Goal: Communication & Community: Answer question/provide support

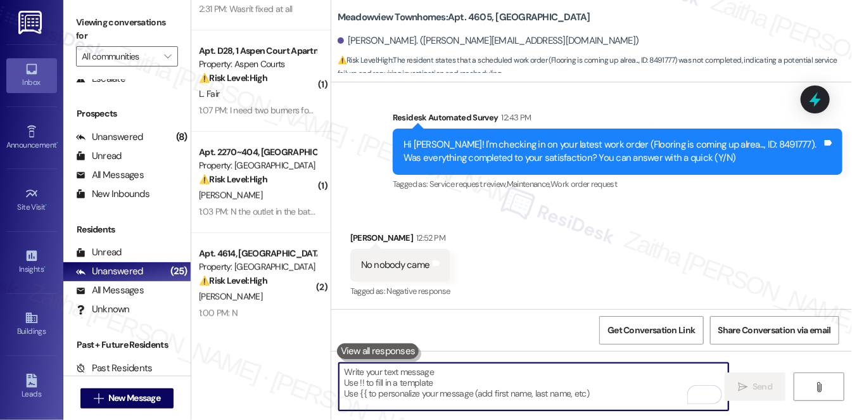
scroll to position [230, 0]
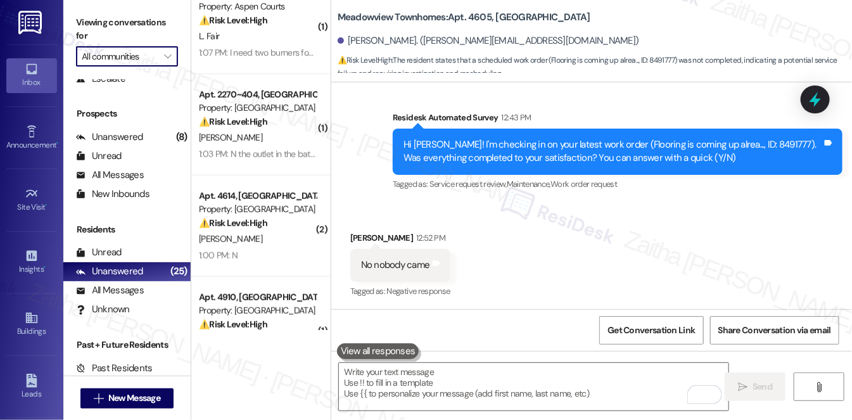
click at [131, 51] on input "All communities" at bounding box center [120, 56] width 76 height 20
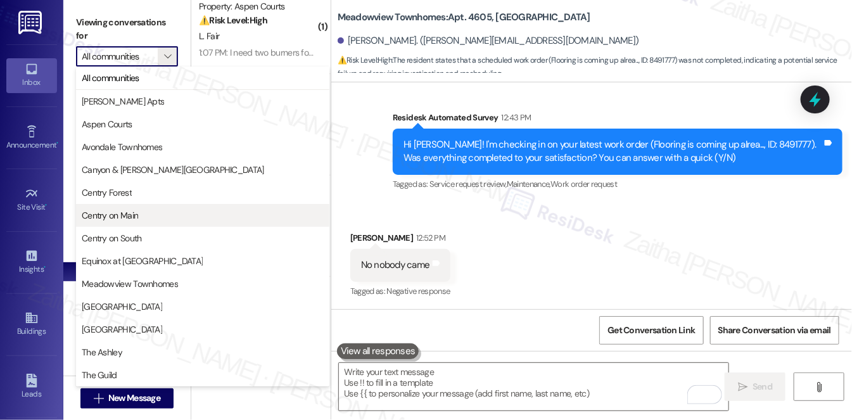
click at [171, 211] on span "Centry on Main" at bounding box center [203, 215] width 242 height 13
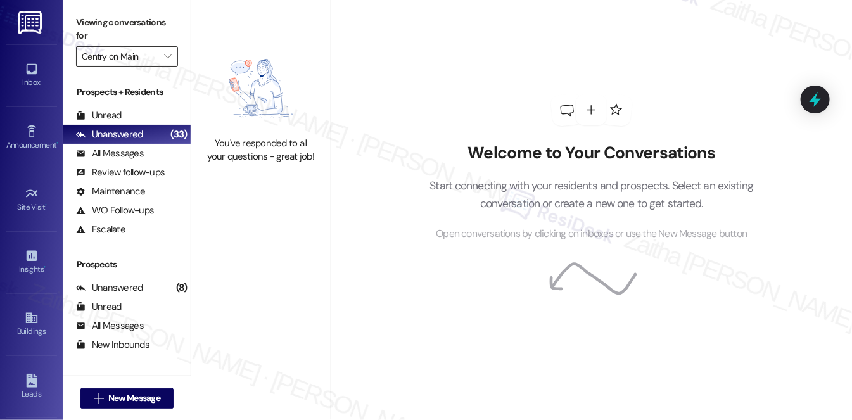
click at [148, 59] on input "Centry on Main" at bounding box center [120, 56] width 76 height 20
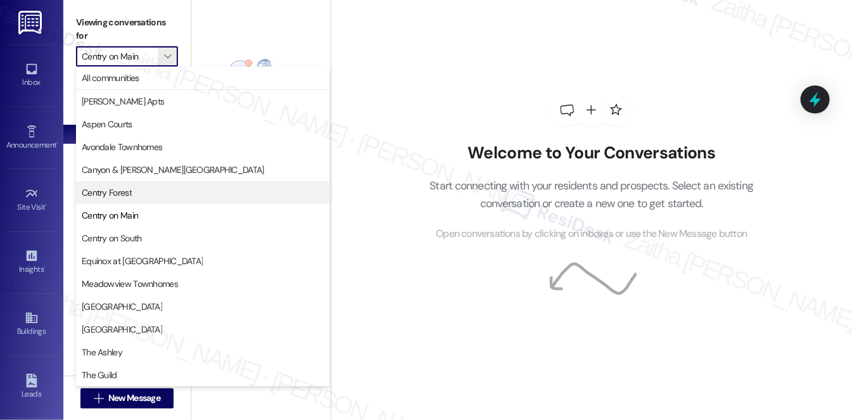
click at [125, 191] on span "Centry Forest" at bounding box center [107, 192] width 50 height 13
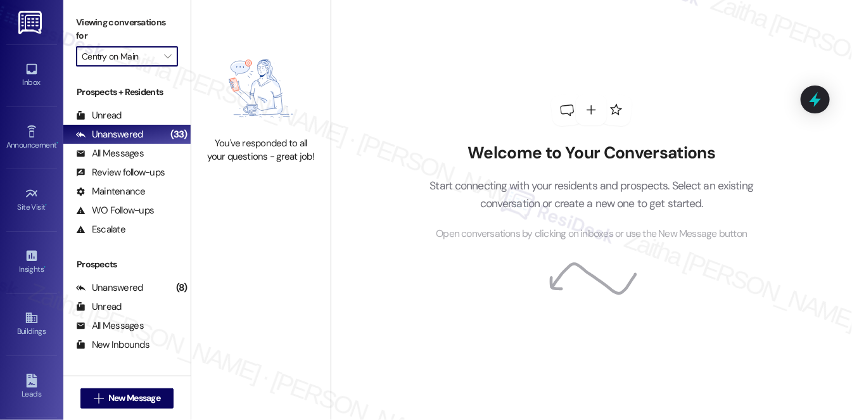
type input "Centry Forest"
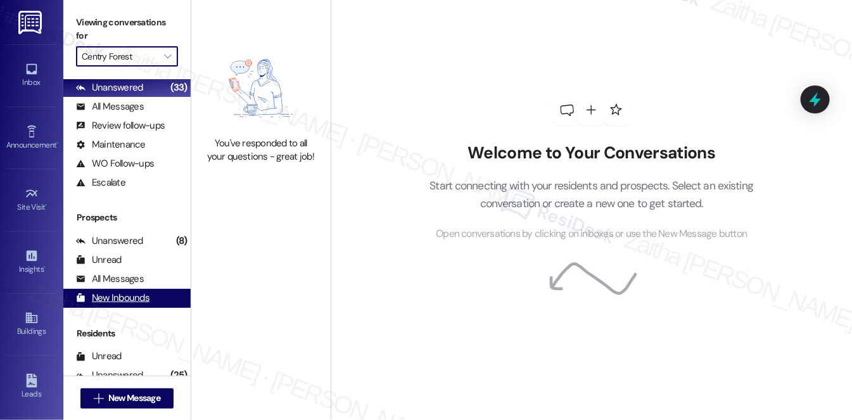
scroll to position [151, 0]
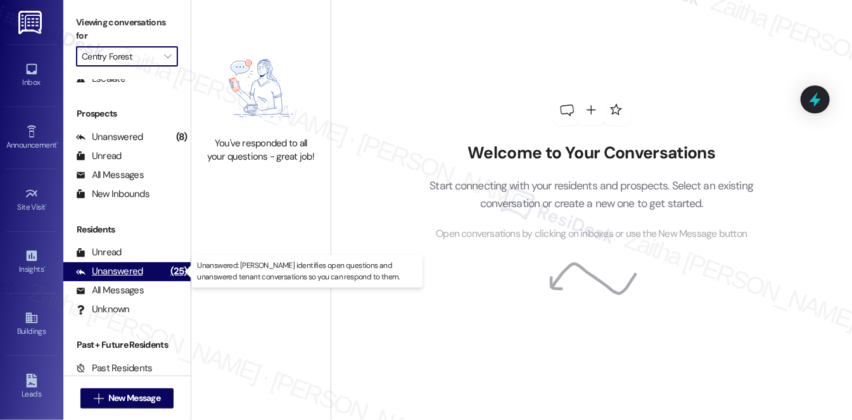
click at [115, 267] on div "Unanswered" at bounding box center [109, 271] width 67 height 13
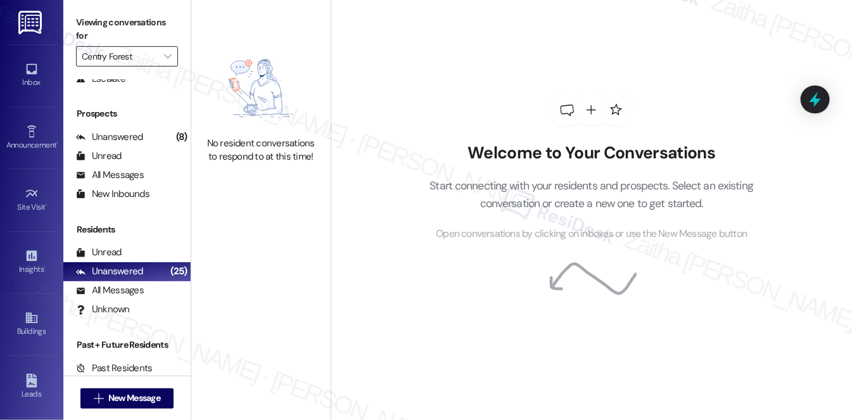
click at [129, 49] on input "Centry Forest" at bounding box center [120, 56] width 76 height 20
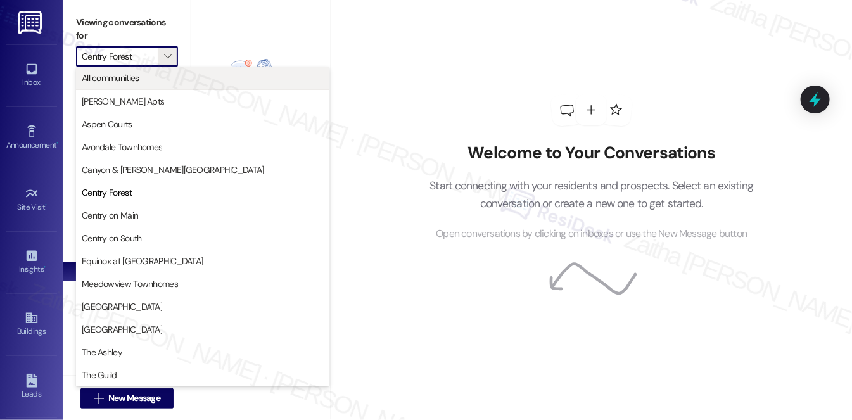
click at [115, 77] on span "All communities" at bounding box center [111, 78] width 58 height 13
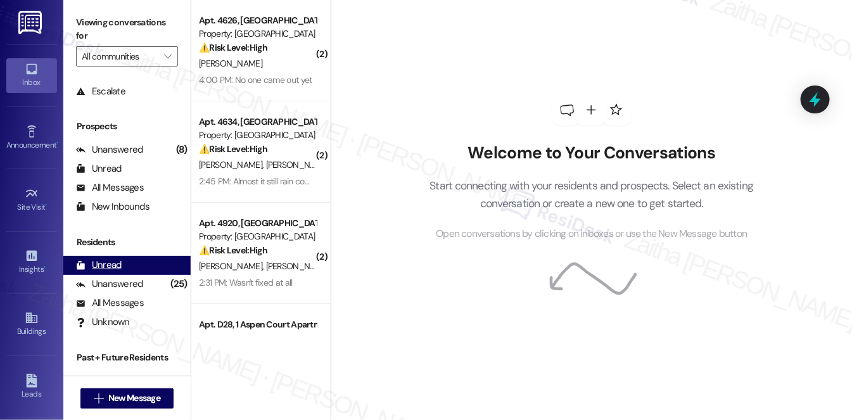
scroll to position [151, 0]
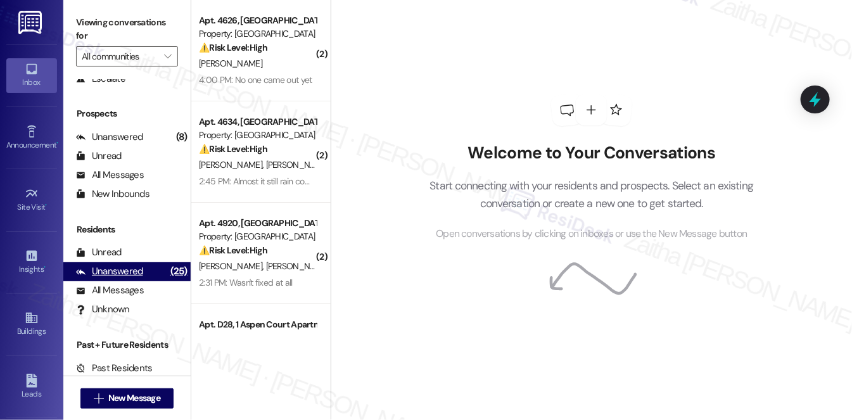
click at [122, 277] on div "Unanswered" at bounding box center [109, 271] width 67 height 13
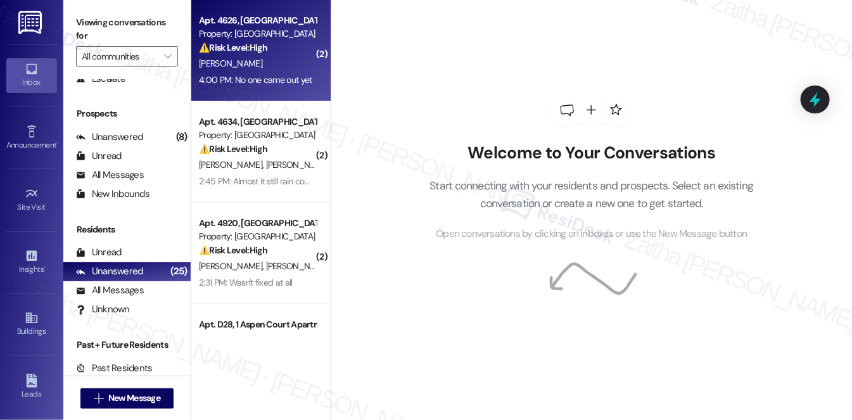
click at [271, 53] on div "⚠️ Risk Level: High The resident reports their refrigerator is not working, whi…" at bounding box center [257, 47] width 117 height 13
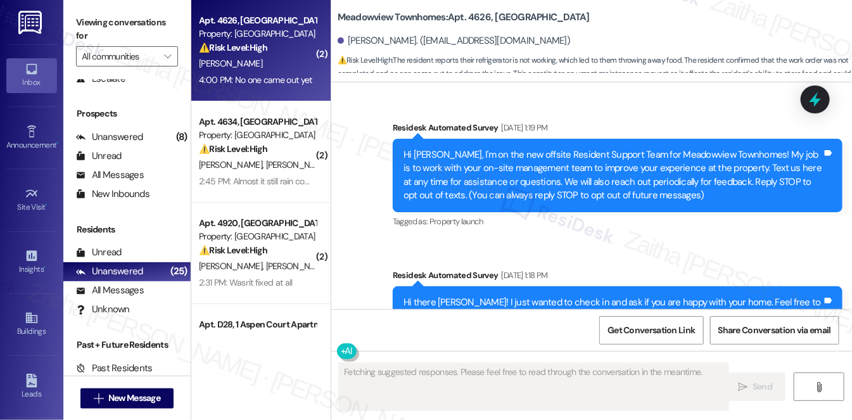
scroll to position [21175, 0]
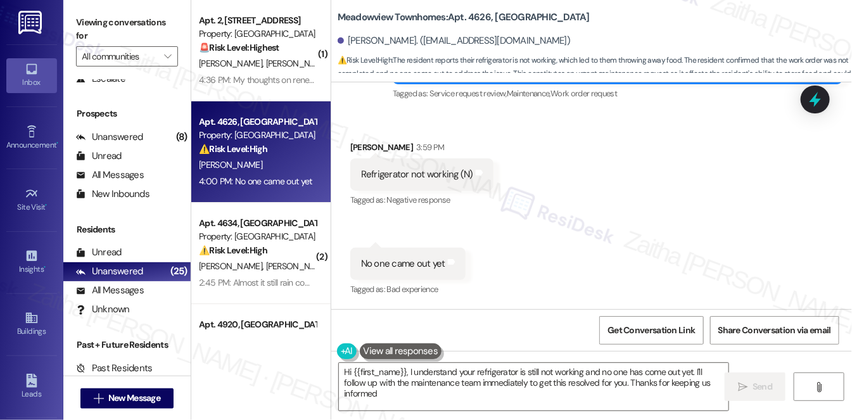
type textarea "Hi {{first_name}}, I understand your refrigerator is still not working and no o…"
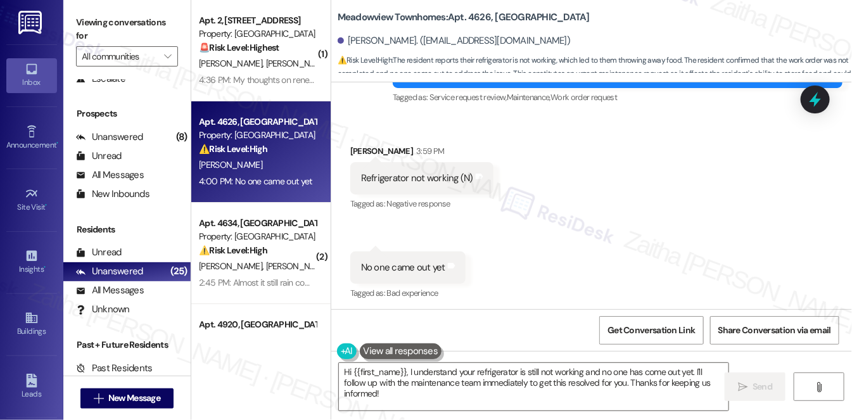
click at [823, 96] on icon at bounding box center [815, 99] width 16 height 16
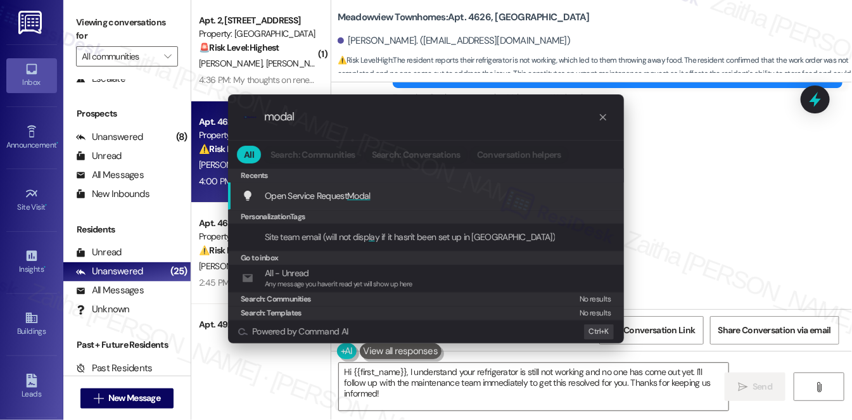
type input "modal"
click at [360, 190] on span "Modal" at bounding box center [358, 195] width 23 height 11
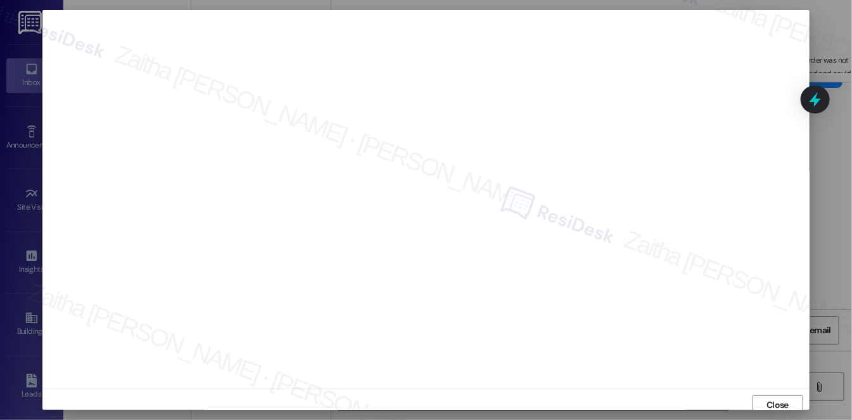
scroll to position [5, 0]
click at [771, 395] on span "Close" at bounding box center [777, 399] width 22 height 13
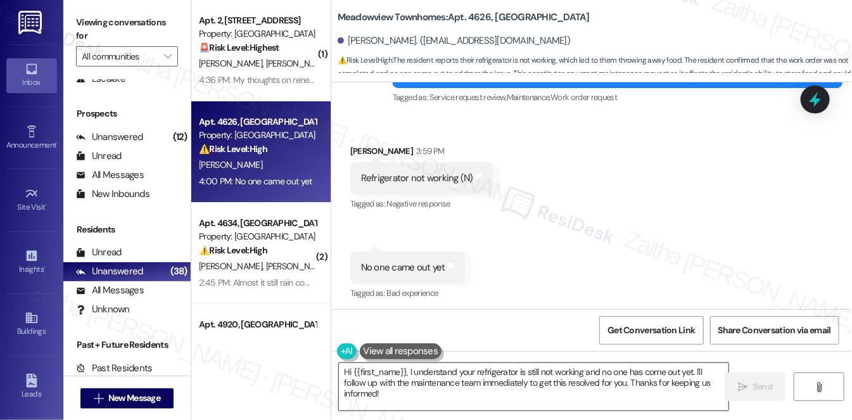
click at [345, 370] on textarea "Hi {{first_name}}, I understand your refrigerator is still not working and no o…" at bounding box center [533, 386] width 389 height 47
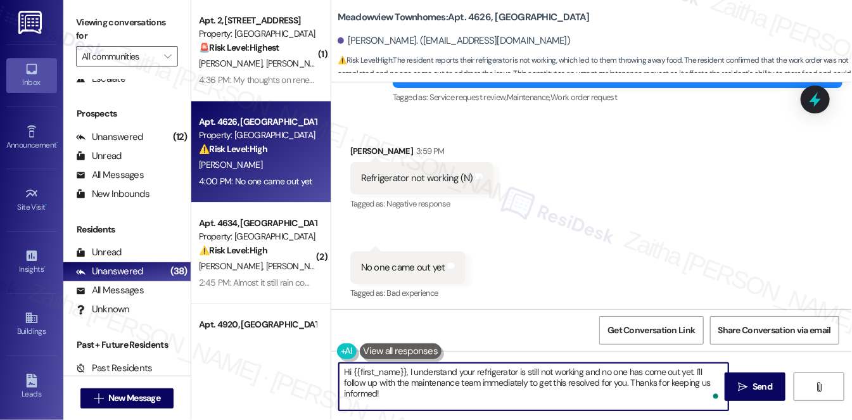
click at [346, 370] on textarea "Hi {{first_name}}, I understand your refrigerator is still not working and no o…" at bounding box center [533, 386] width 389 height 47
click at [354, 363] on textarea "{{first_name}}, I understand your refrigerator is still not working and no one …" at bounding box center [533, 386] width 389 height 47
click at [596, 379] on textarea "Thank you for letting me know, {{first_name}}. I understand your refrigerator i…" at bounding box center [533, 386] width 389 height 47
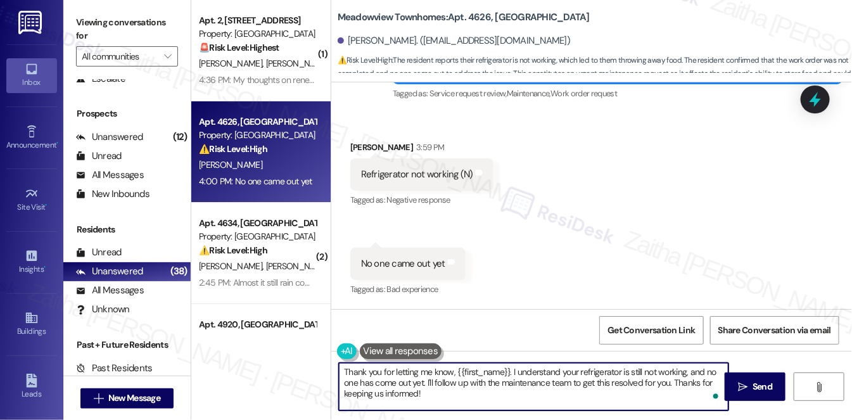
scroll to position [21175, 0]
drag, startPoint x: 434, startPoint y: 381, endPoint x: 444, endPoint y: 392, distance: 14.8
click at [444, 392] on textarea "Thank you for letting me know, {{first_name}}. I understand your refrigerator i…" at bounding box center [533, 386] width 389 height 47
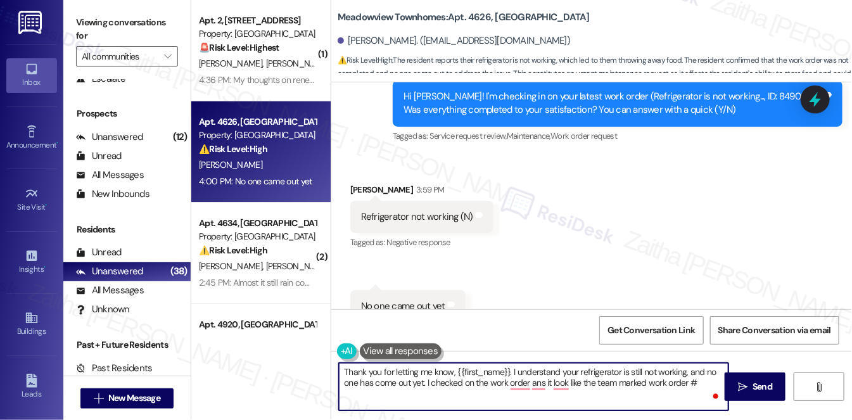
scroll to position [21059, 0]
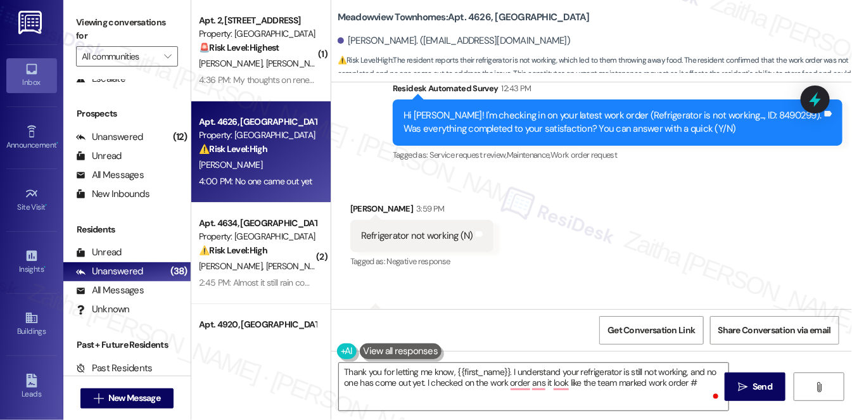
click at [734, 136] on div "Hi [PERSON_NAME]! I'm checking in on your latest work order (Refrigerator is no…" at bounding box center [612, 122] width 419 height 27
click at [735, 136] on div "Hi [PERSON_NAME]! I'm checking in on your latest work order (Refrigerator is no…" at bounding box center [612, 122] width 419 height 27
copy div "8490299"
click at [700, 380] on textarea "Thank you for letting me know, {{first_name}}. I understand your refrigerator i…" at bounding box center [533, 386] width 389 height 47
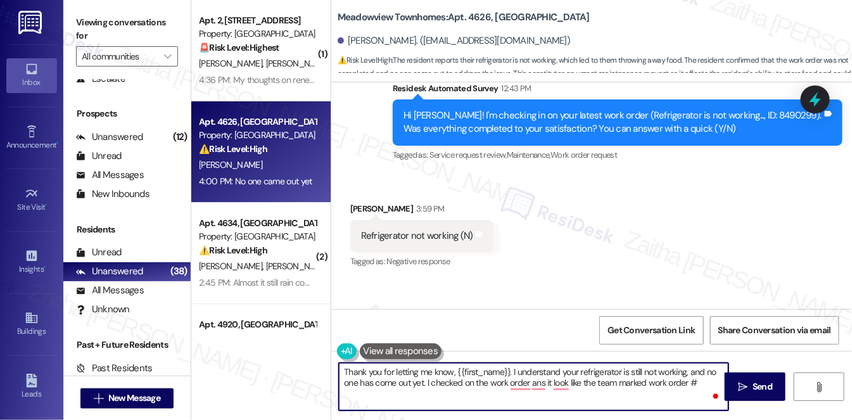
paste textarea "8490299"
paste textarea "8489822"
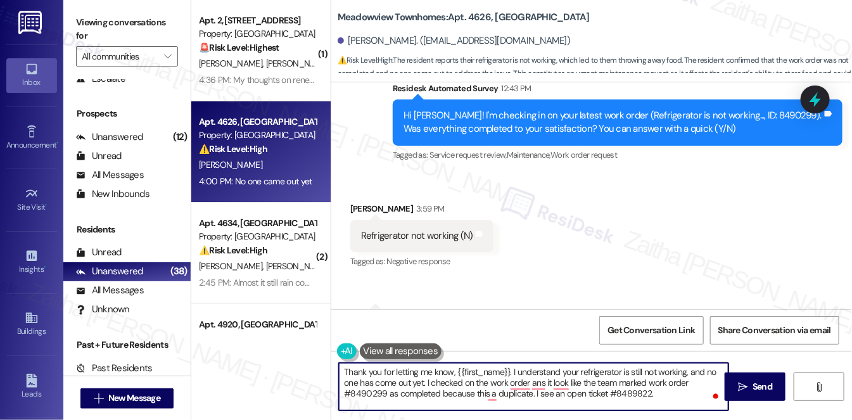
type textarea "Thank you for letting me know, {{first_name}}. I understand your refrigerator i…"
drag, startPoint x: 343, startPoint y: 370, endPoint x: 652, endPoint y: 399, distance: 310.4
click at [652, 399] on textarea "Thank you for letting me know, {{first_name}}. I understand your refrigerator i…" at bounding box center [533, 386] width 389 height 47
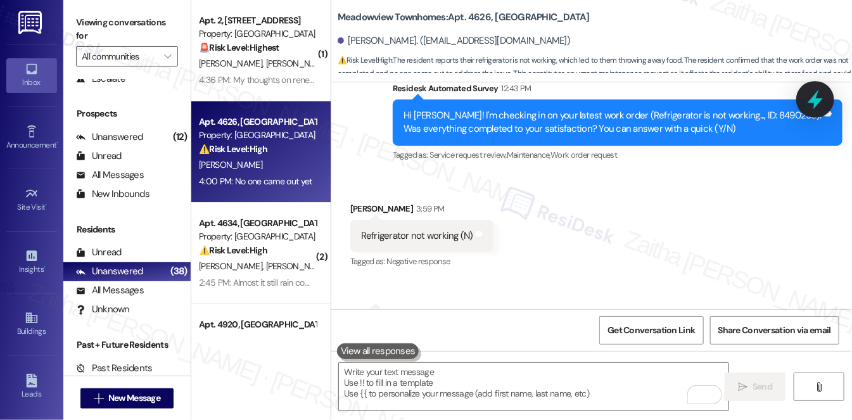
click at [812, 98] on icon at bounding box center [814, 100] width 15 height 20
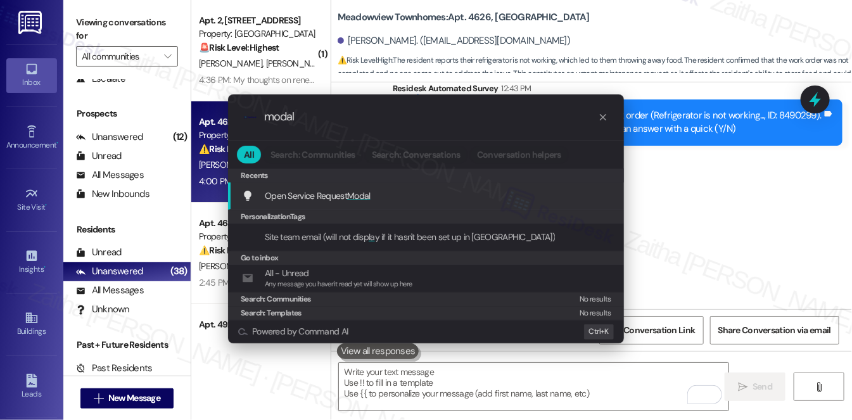
type input "modal"
click at [363, 199] on span "Modal" at bounding box center [358, 195] width 23 height 11
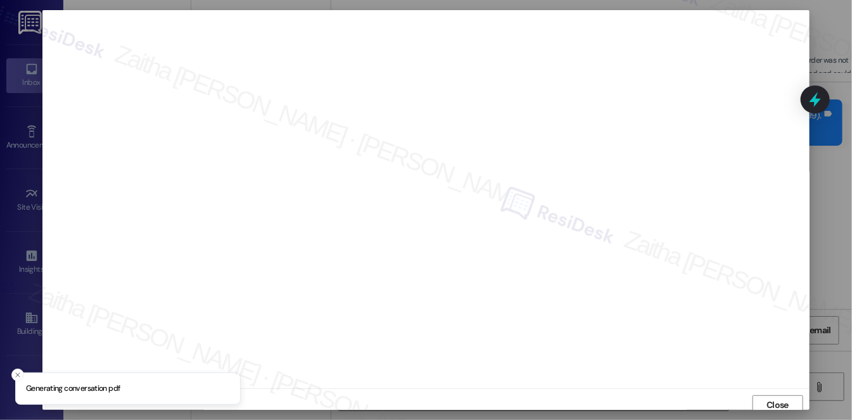
scroll to position [5, 0]
click at [769, 399] on span "Close" at bounding box center [777, 399] width 22 height 13
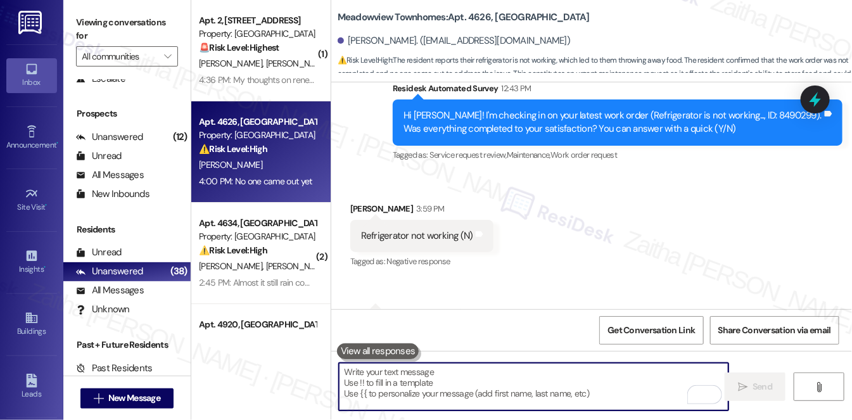
paste textarea "Thank you for letting me know, {{first_name}}. I understand your refrigerator i…"
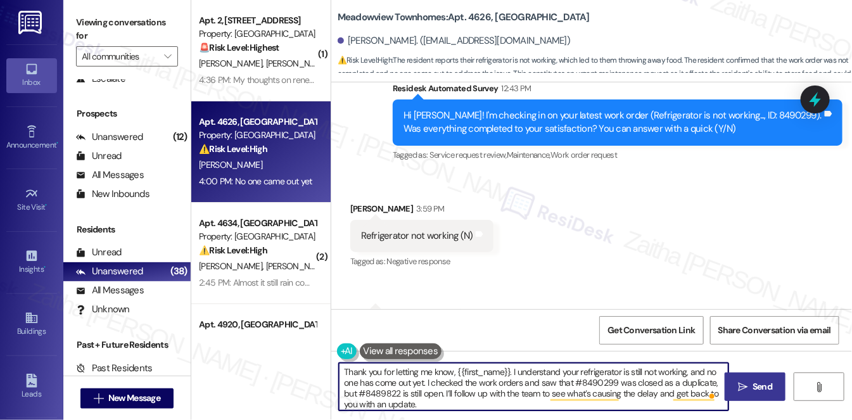
type textarea "Thank you for letting me know, {{first_name}}. I understand your refrigerator i…"
drag, startPoint x: 747, startPoint y: 388, endPoint x: 722, endPoint y: 372, distance: 29.3
click at [747, 388] on span " Send" at bounding box center [755, 386] width 40 height 13
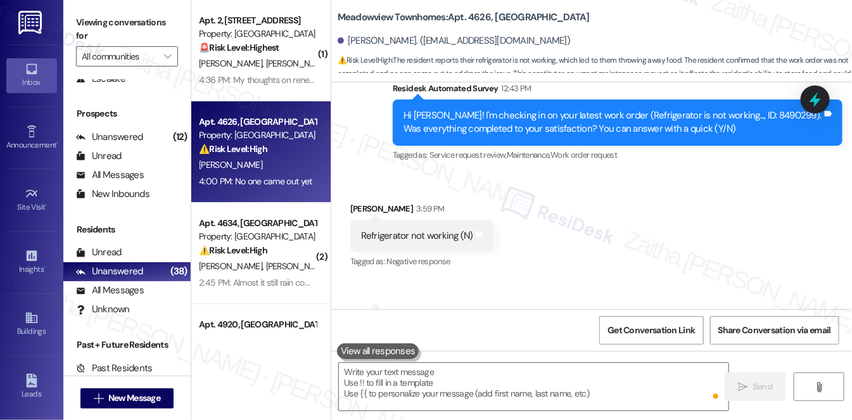
scroll to position [21174, 0]
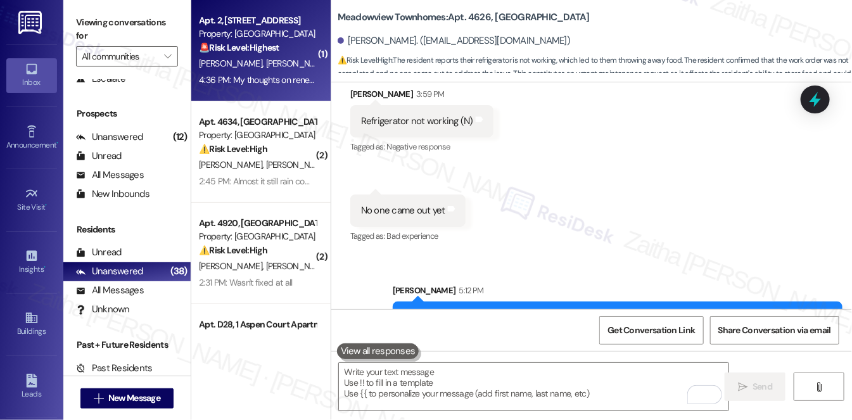
click at [299, 58] on div "[PERSON_NAME] [PERSON_NAME]" at bounding box center [258, 64] width 120 height 16
type textarea "Fetching suggested responses. Please feel free to read through the conversation…"
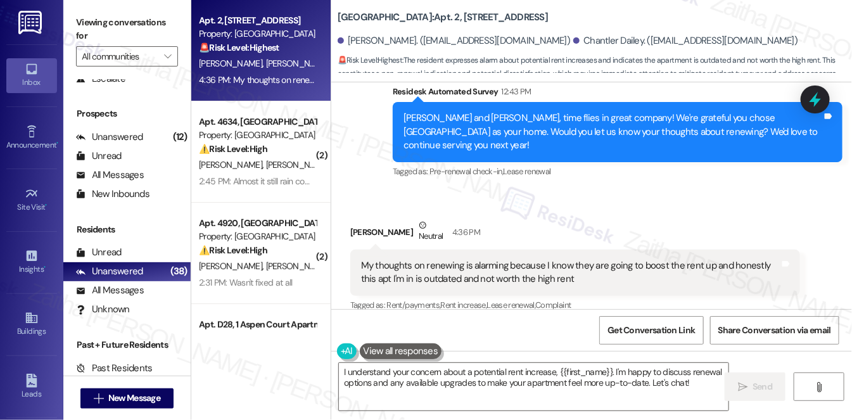
scroll to position [2141, 0]
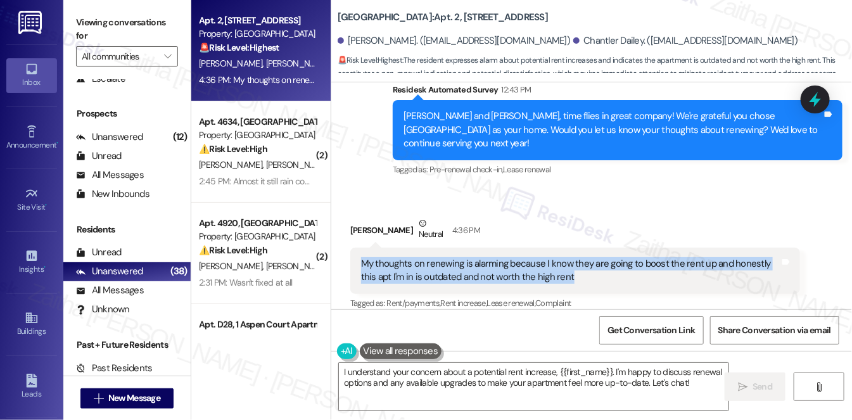
drag, startPoint x: 356, startPoint y: 248, endPoint x: 568, endPoint y: 274, distance: 213.7
click at [568, 274] on div "My thoughts on renewing is alarming because I know they are going to boost the …" at bounding box center [575, 271] width 450 height 46
copy div "My thoughts on renewing is alarming because I know they are going to boost the …"
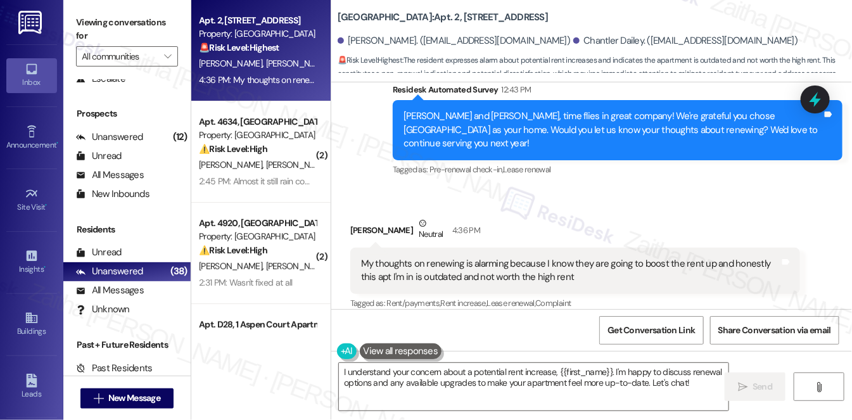
click at [520, 344] on div "Get Conversation Link Share Conversation via email" at bounding box center [591, 330] width 520 height 42
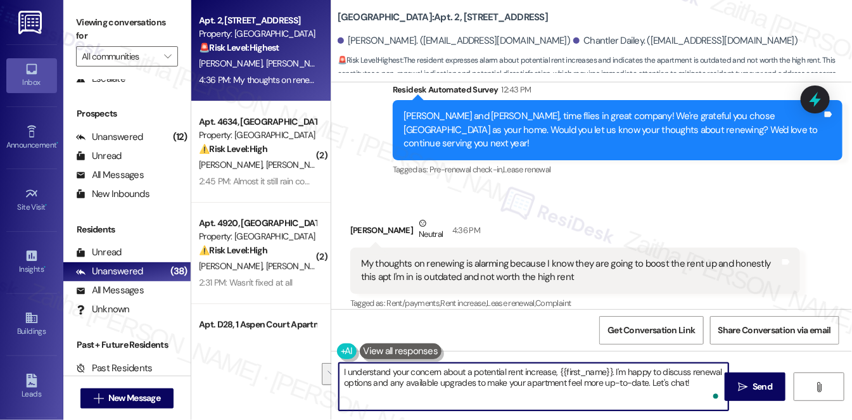
drag, startPoint x: 616, startPoint y: 372, endPoint x: 679, endPoint y: 381, distance: 64.0
click at [679, 381] on textarea "I understand your concern about a potential rent increase, {{first_name}}. I'm …" at bounding box center [533, 386] width 389 height 47
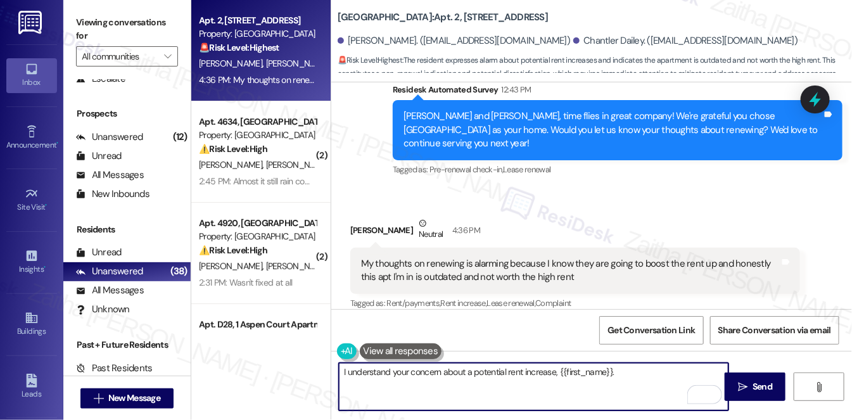
paste textarea "Can you tell me a bit more about what specifically feels outdated in your apart…"
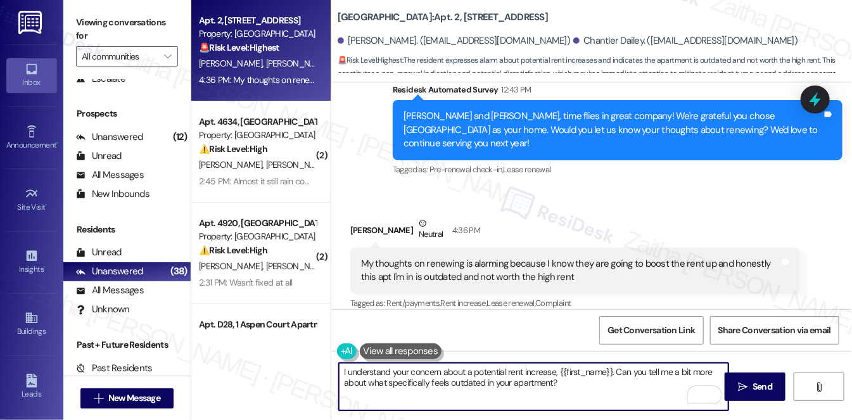
click at [622, 369] on textarea "I understand your concern about a potential rent increase, {{first_name}}. Can …" at bounding box center [533, 386] width 389 height 47
click at [363, 217] on div "Amber Johnson Neutral 4:36 PM" at bounding box center [575, 232] width 450 height 31
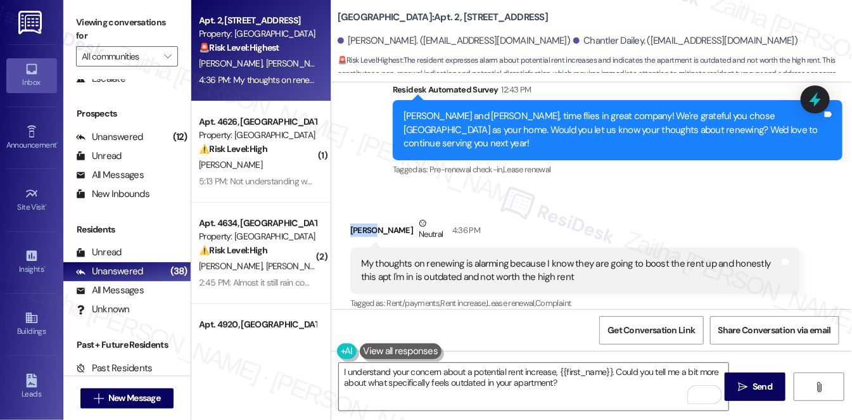
click at [363, 217] on div "Amber Johnson Neutral 4:36 PM" at bounding box center [575, 232] width 450 height 31
copy div "Amber"
click at [590, 372] on textarea "I understand your concern about a potential rent increase, {{first_name}}. Coul…" at bounding box center [533, 386] width 389 height 47
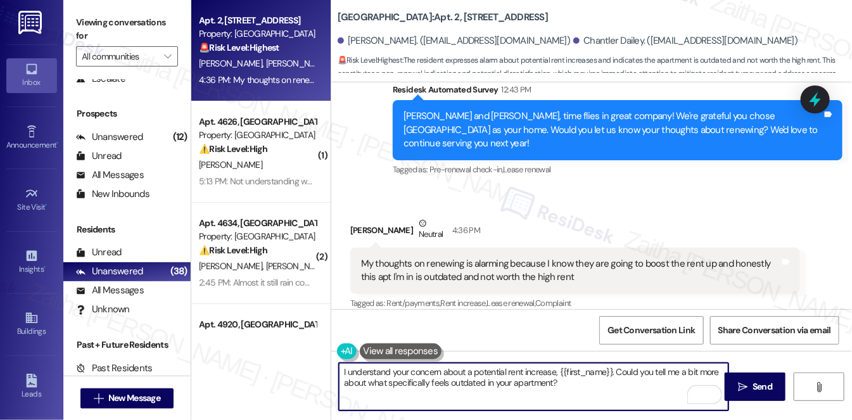
click at [590, 372] on textarea "I understand your concern about a potential rent increase, {{first_name}}. Coul…" at bounding box center [533, 386] width 389 height 47
paste textarea "Amber"
type textarea "I understand your concern about a potential rent increase, [PERSON_NAME]. Could…"
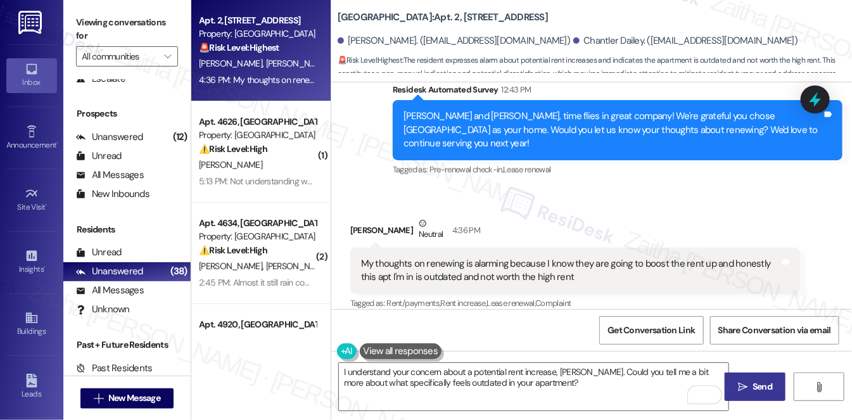
click at [765, 383] on span "Send" at bounding box center [762, 386] width 20 height 13
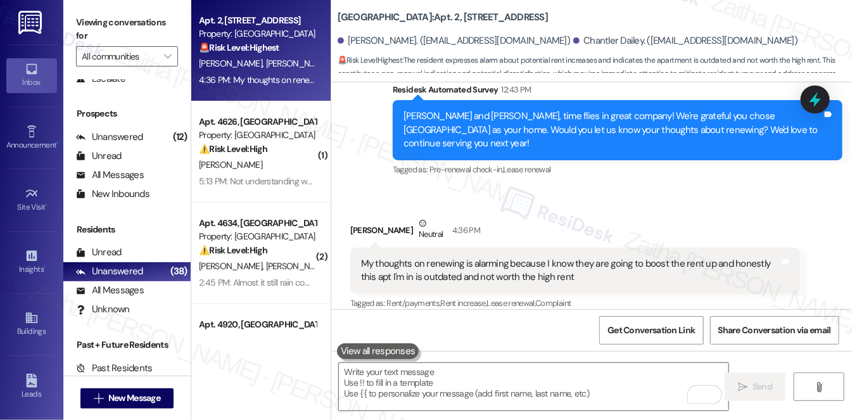
scroll to position [2140, 0]
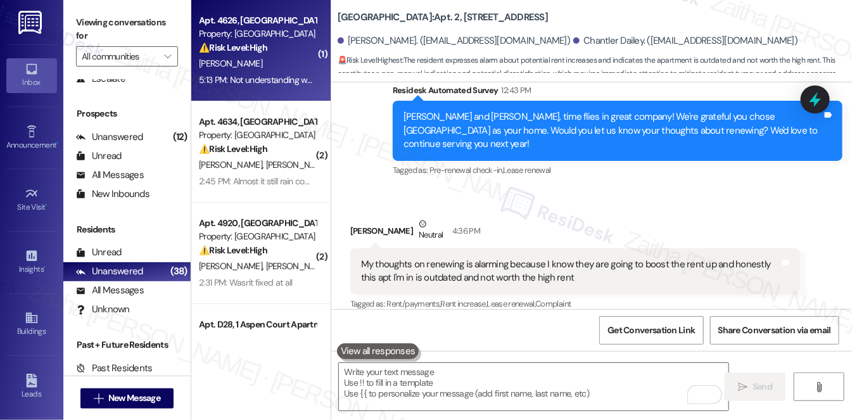
click at [274, 71] on div "[PERSON_NAME]" at bounding box center [258, 64] width 120 height 16
type textarea "Fetching suggested responses. Please feel free to read through the conversation…"
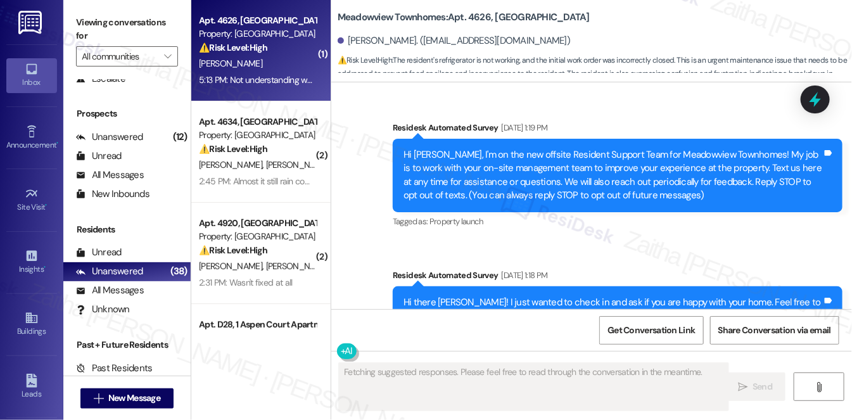
scroll to position [21442, 0]
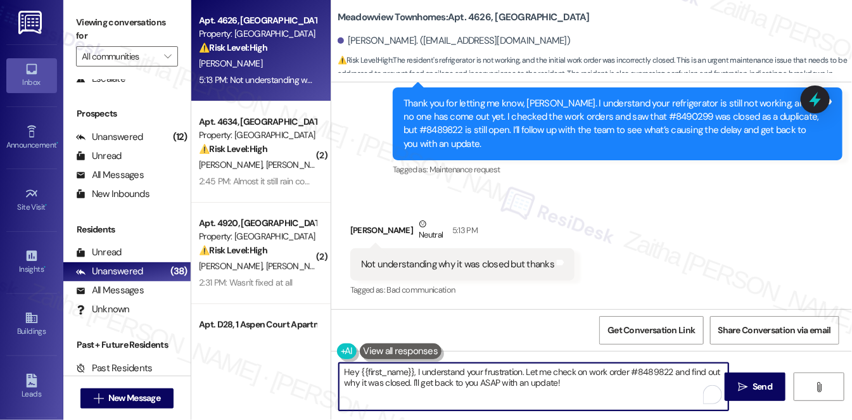
drag, startPoint x: 345, startPoint y: 372, endPoint x: 569, endPoint y: 390, distance: 224.2
click at [569, 390] on textarea "Hey {{first_name}}, I understand your frustration. Let me check on work order #…" at bounding box center [533, 386] width 389 height 47
type textarea "H"
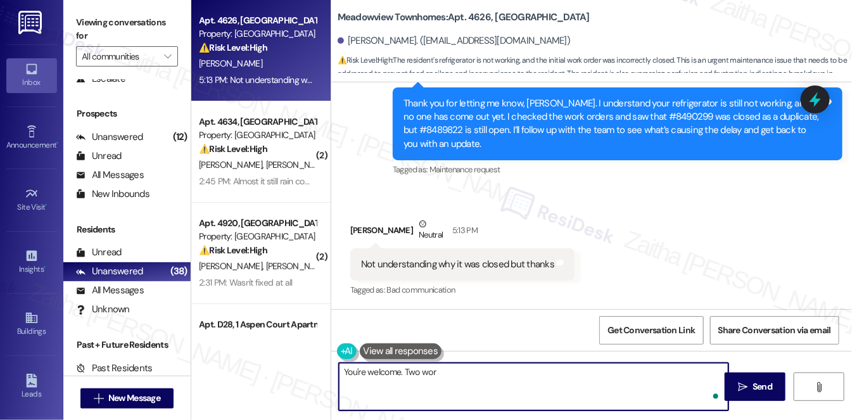
type textarea "You're welcome. Two work"
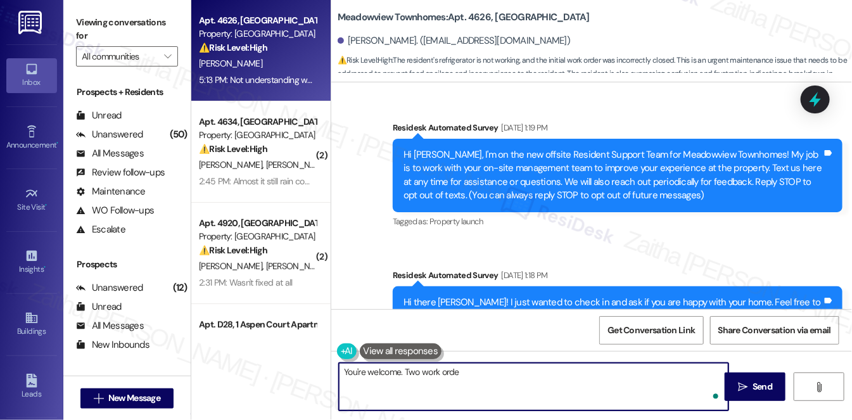
scroll to position [21442, 0]
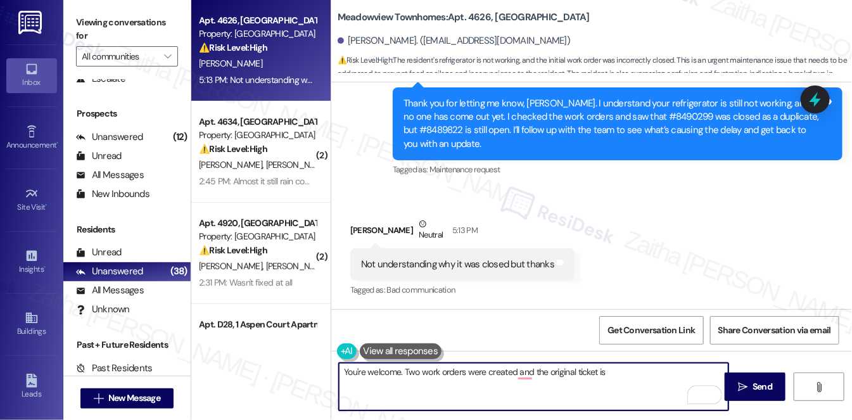
click at [422, 132] on div "Thank you for letting me know, [PERSON_NAME]. I understand your refrigerator is…" at bounding box center [612, 124] width 419 height 54
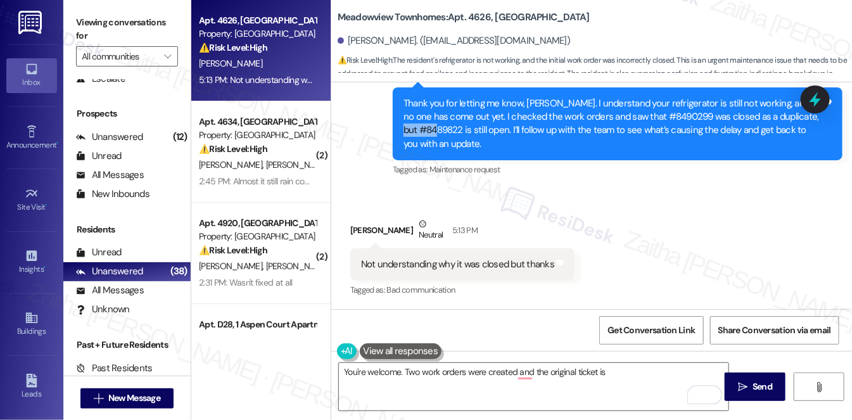
click at [422, 132] on div "Thank you for letting me know, [PERSON_NAME]. I understand your refrigerator is…" at bounding box center [612, 124] width 419 height 54
copy div "8489822"
click at [631, 381] on textarea "You're welcome. Two work orders were created and the original ticket is" at bounding box center [533, 386] width 389 height 47
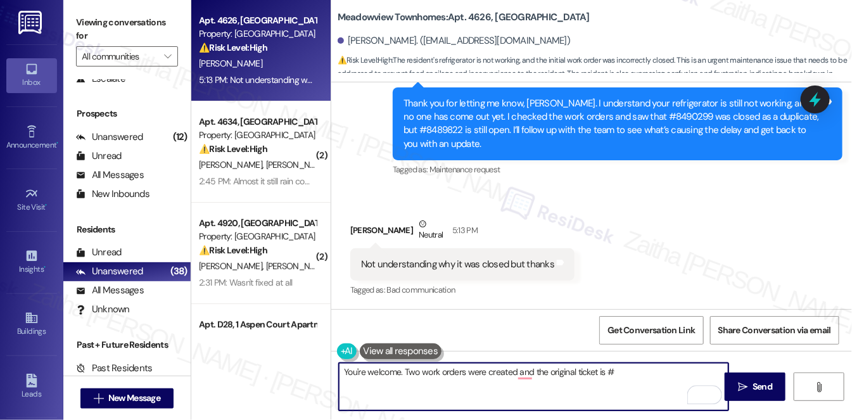
paste textarea "8489822"
click at [650, 377] on textarea "You're welcome. Two work orders were created, and the original ticket is #84898…" at bounding box center [533, 386] width 389 height 47
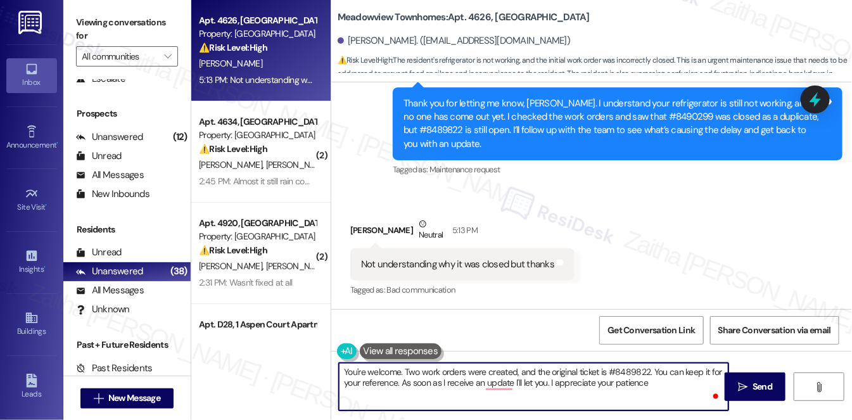
type textarea "You're welcome. Two work orders were created, and the original ticket is #84898…"
drag, startPoint x: 343, startPoint y: 370, endPoint x: 667, endPoint y: 389, distance: 324.7
click at [667, 389] on textarea "You're welcome. Two work orders were created, and the original ticket is #84898…" at bounding box center [533, 386] width 389 height 47
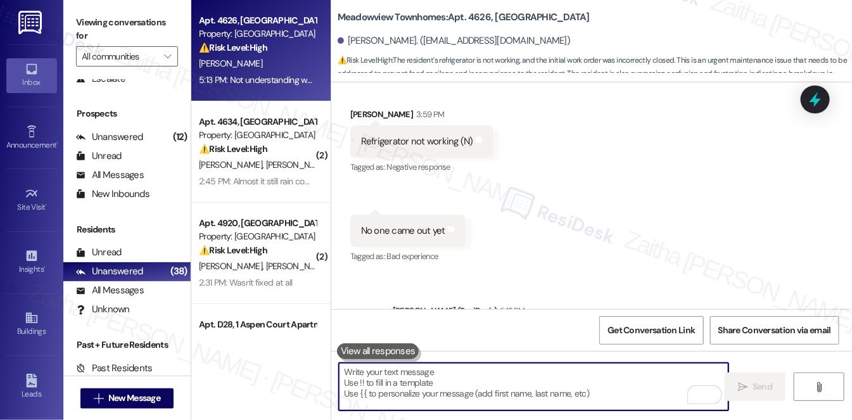
scroll to position [21097, 0]
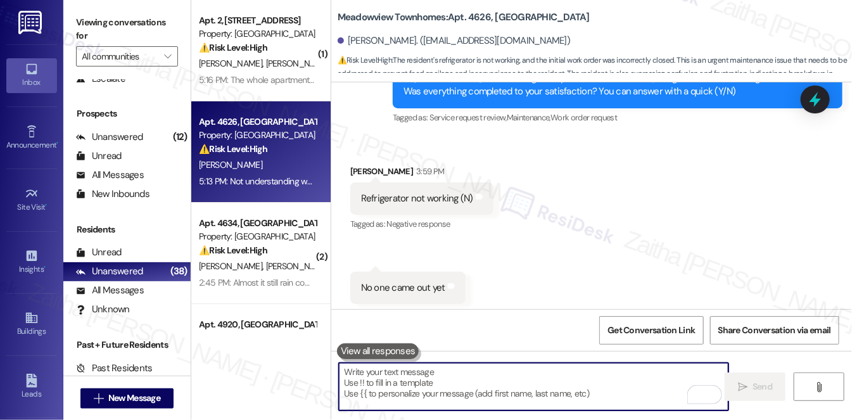
click at [374, 382] on textarea "To enrich screen reader interactions, please activate Accessibility in Grammarl…" at bounding box center [533, 386] width 389 height 47
paste textarea "You’re welcome. Two work orders were created, so one will need to be closed. Th…"
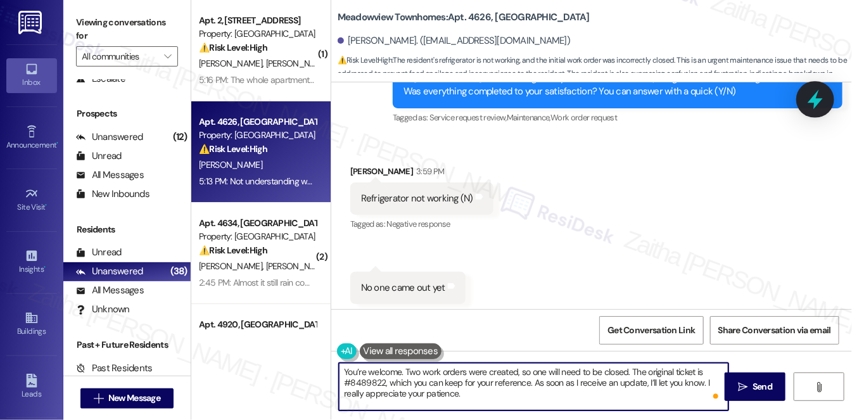
type textarea "You’re welcome. Two work orders were created, so one will need to be closed. Th…"
click at [809, 101] on icon at bounding box center [814, 100] width 15 height 20
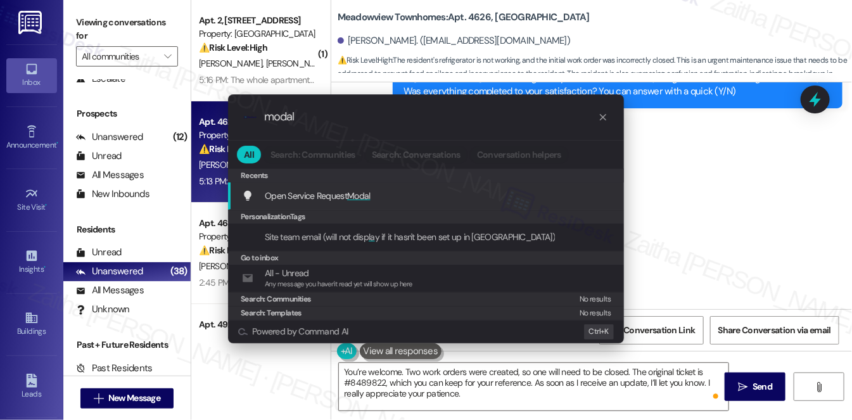
type input "modal"
click at [356, 197] on span "Modal" at bounding box center [358, 195] width 23 height 11
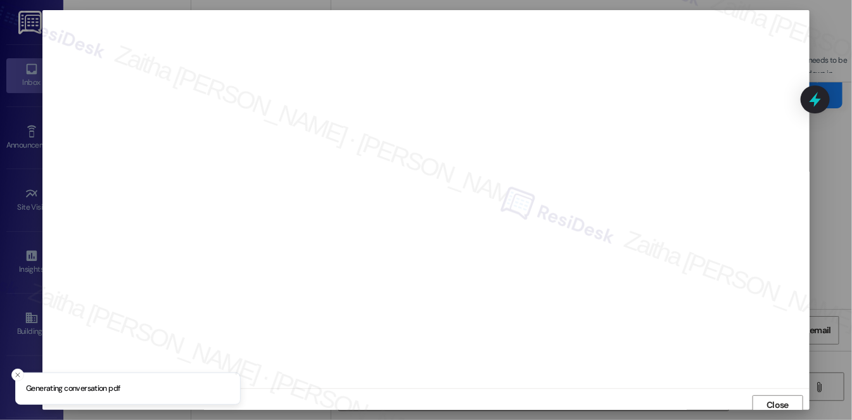
scroll to position [5, 0]
click at [764, 402] on span "Close" at bounding box center [777, 399] width 27 height 13
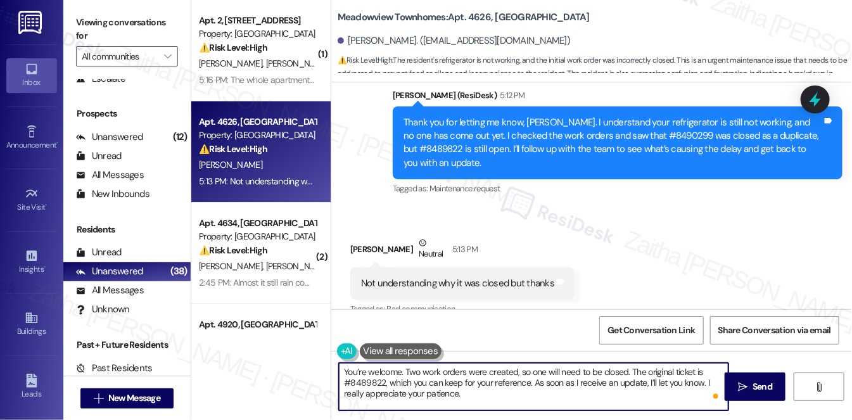
scroll to position [21442, 0]
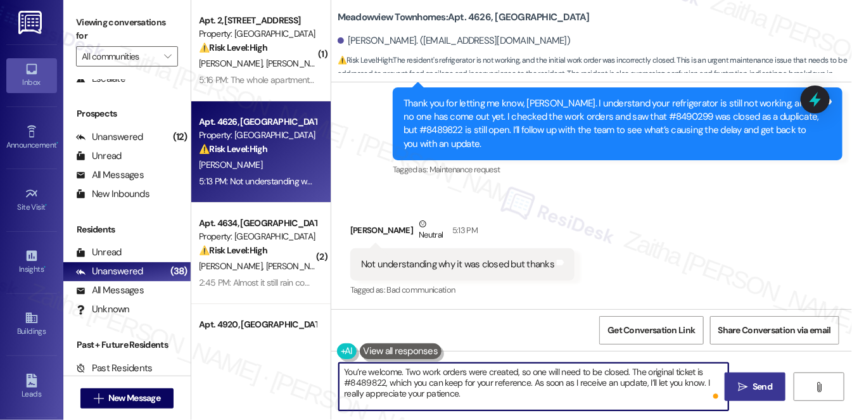
click at [752, 395] on button " Send" at bounding box center [754, 386] width 61 height 28
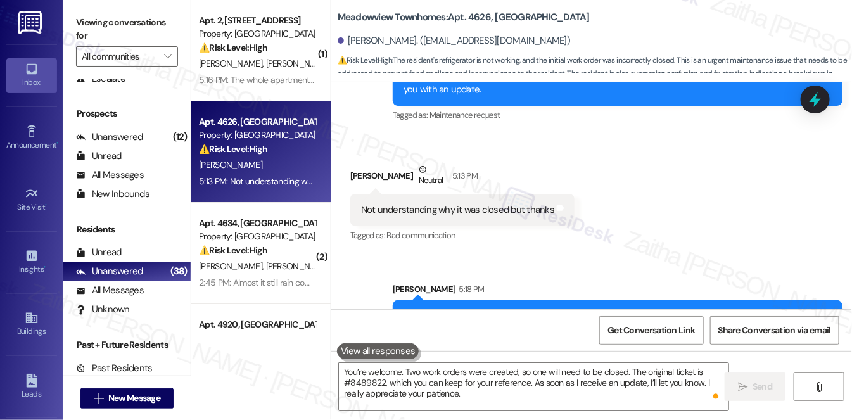
scroll to position [21442, 0]
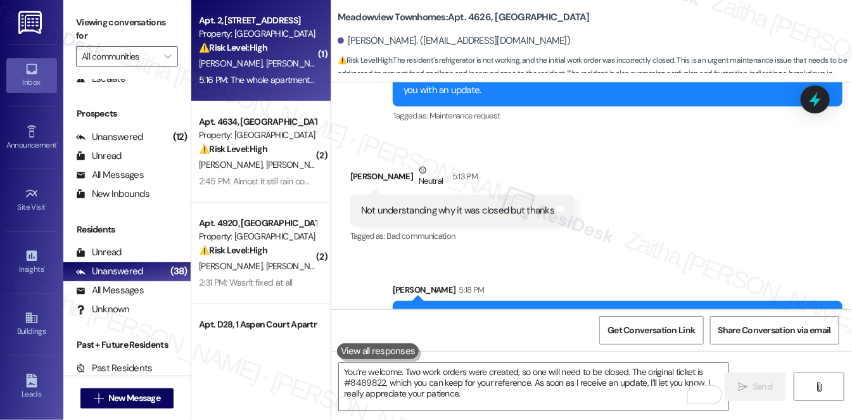
click at [303, 58] on div "[PERSON_NAME] [PERSON_NAME]" at bounding box center [258, 64] width 120 height 16
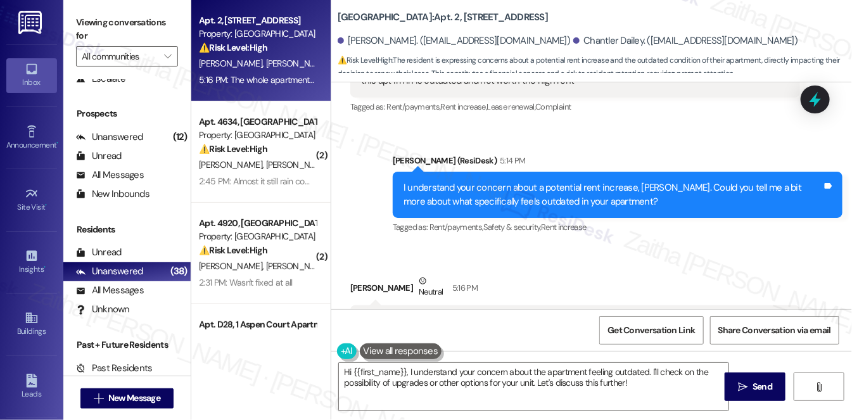
scroll to position [2395, 0]
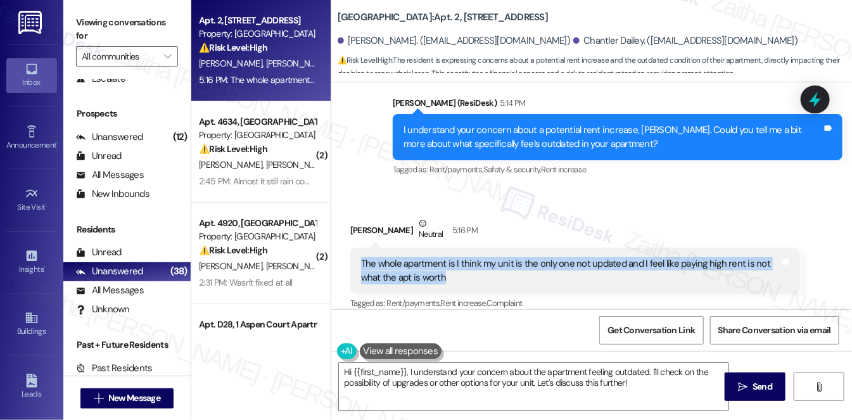
drag, startPoint x: 355, startPoint y: 249, endPoint x: 479, endPoint y: 266, distance: 125.8
click at [479, 266] on div "The whole apartment is I think my unit is the only one not updated and I feel l…" at bounding box center [575, 271] width 450 height 46
copy div "The whole apartment is I think my unit is the only one not updated and I feel l…"
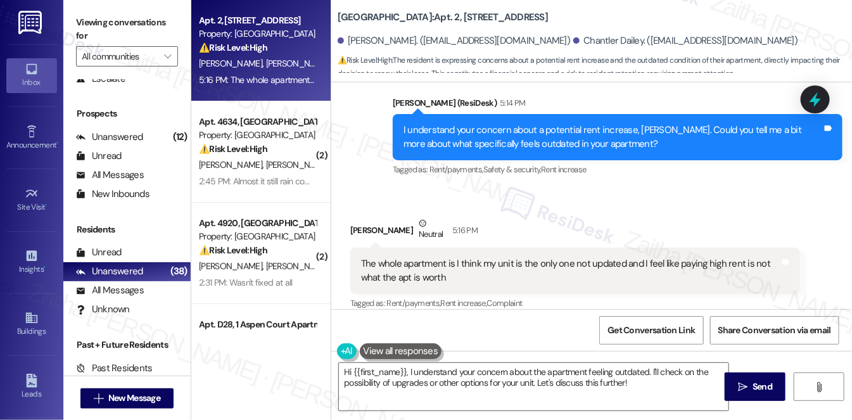
click at [534, 207] on div "Received via SMS [PERSON_NAME] Neutral 5:16 PM The whole apartment is I think m…" at bounding box center [575, 264] width 469 height 115
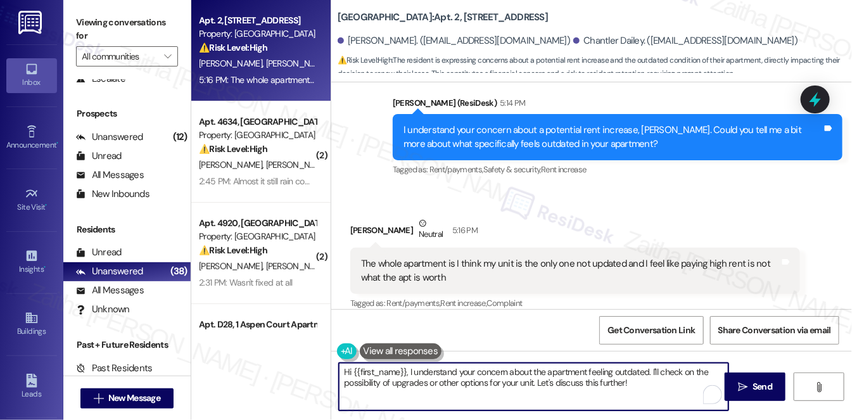
drag, startPoint x: 342, startPoint y: 369, endPoint x: 656, endPoint y: 393, distance: 314.9
click at [656, 393] on textarea "Hi {{first_name}}, I understand your concern about the apartment feeling outdat…" at bounding box center [533, 386] width 389 height 47
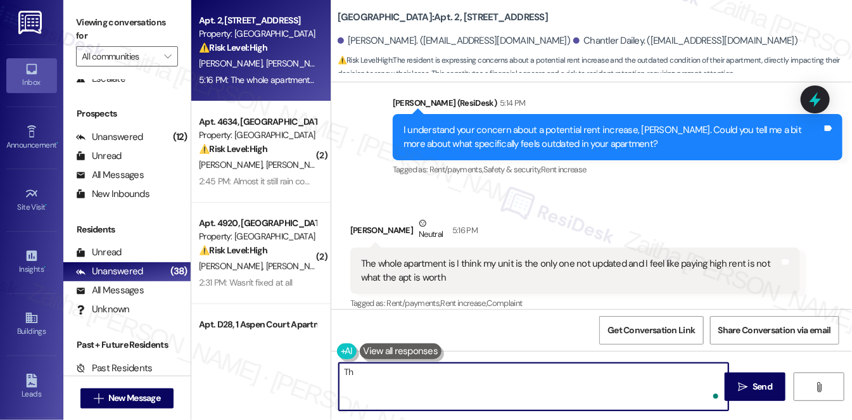
type textarea "T"
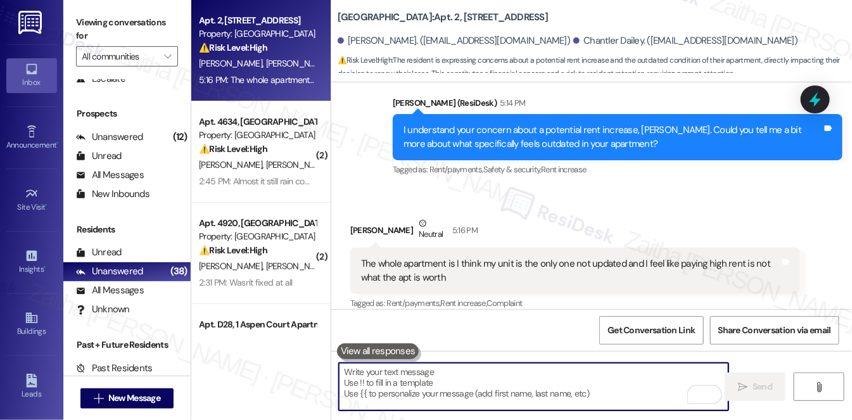
paste textarea "Thank you for sharing your feedback, {{first_name}}. I really appreciate you le…"
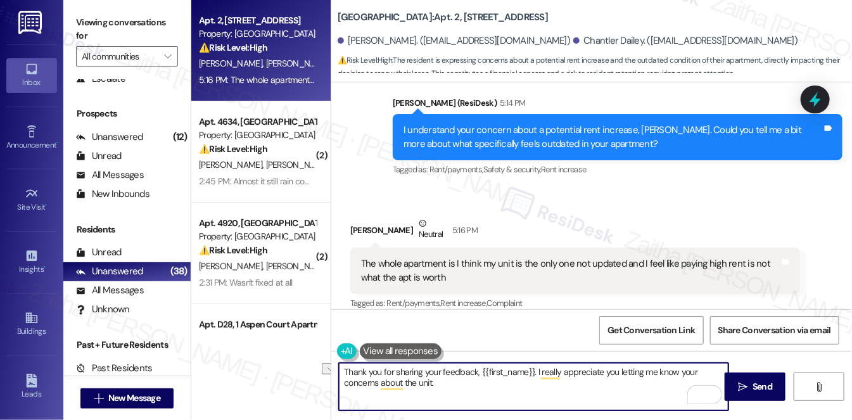
drag, startPoint x: 532, startPoint y: 368, endPoint x: 477, endPoint y: 372, distance: 55.2
click at [476, 374] on textarea "Thank you for sharing your feedback, {{first_name}}. I really appreciate you le…" at bounding box center [533, 386] width 389 height 47
click at [396, 385] on textarea "Thank you for sharing your feedback. I really appreciate you letting me know yo…" at bounding box center [533, 386] width 389 height 47
paste textarea "Please feel free to reach out if you have other concerns!"
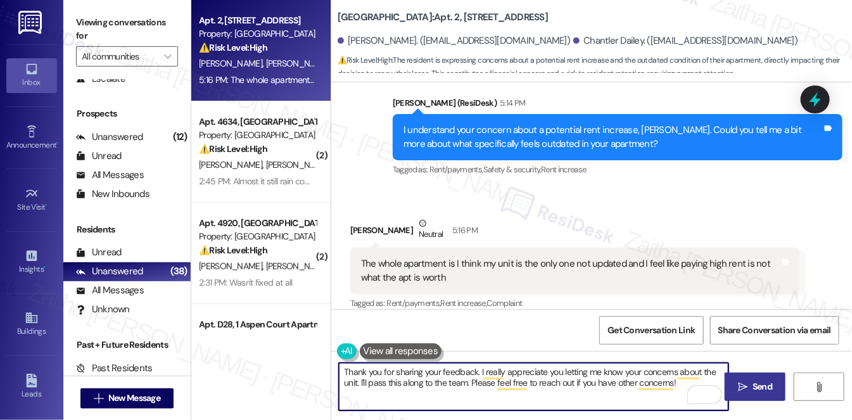
type textarea "Thank you for sharing your feedback. I really appreciate you letting me know yo…"
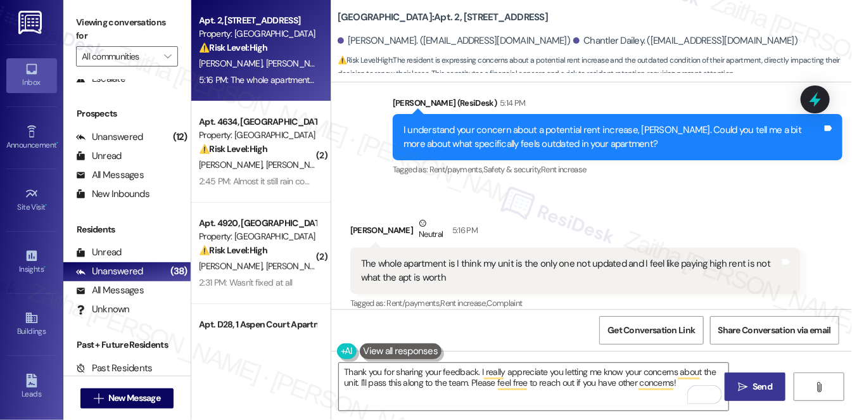
click at [764, 381] on span "Send" at bounding box center [762, 386] width 20 height 13
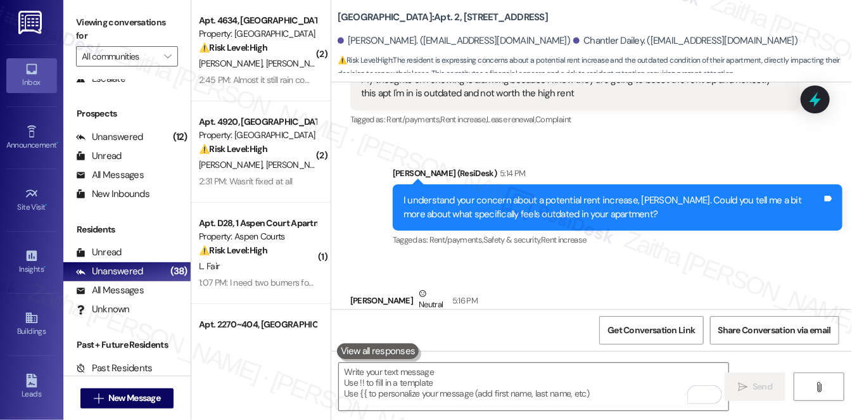
scroll to position [2267, 0]
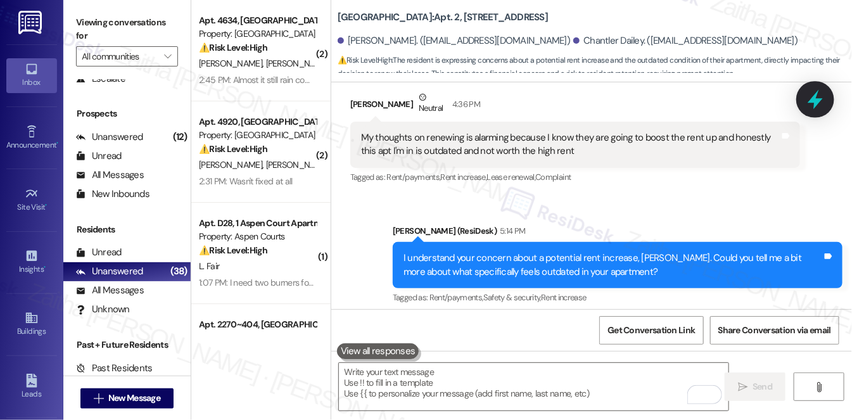
click at [810, 101] on icon at bounding box center [814, 100] width 15 height 20
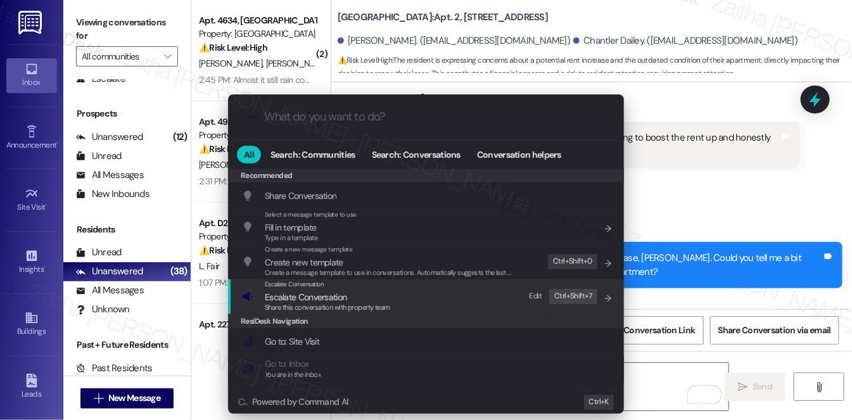
click at [320, 299] on span "Escalate Conversation" at bounding box center [306, 296] width 82 height 11
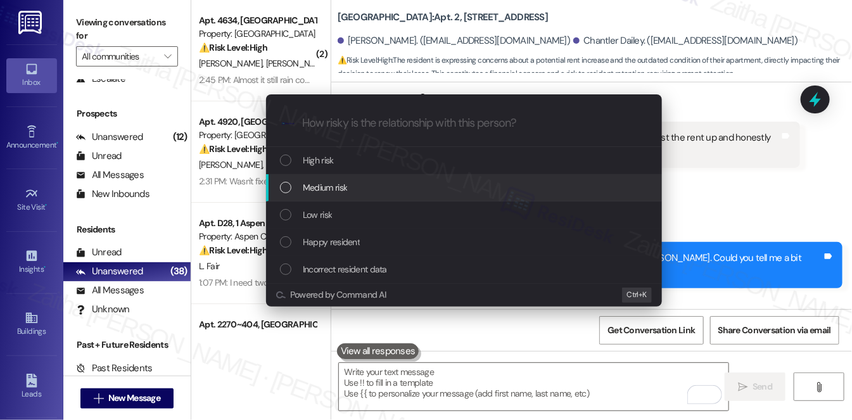
click at [360, 187] on div "Medium risk" at bounding box center [465, 187] width 370 height 14
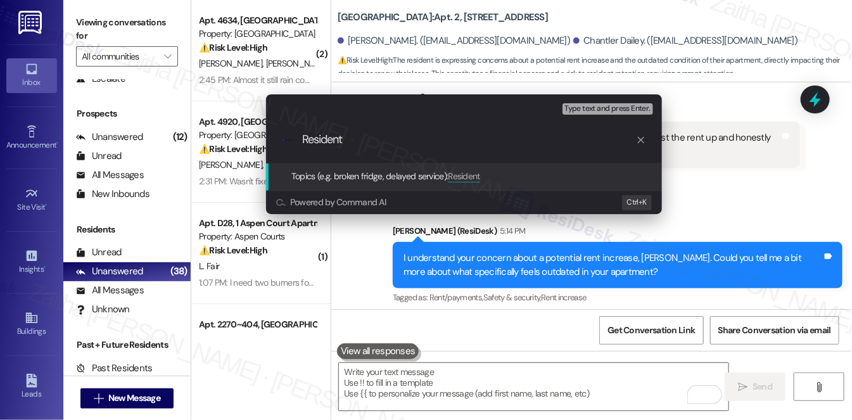
click at [738, 189] on div "Escalate Conversation Medium risk Topics (e.g. broken fridge, delayed service) …" at bounding box center [426, 210] width 852 height 420
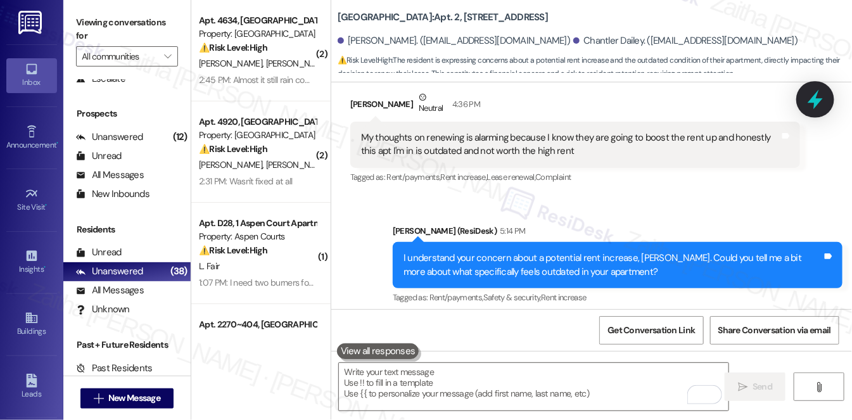
click at [817, 98] on icon at bounding box center [814, 100] width 15 height 20
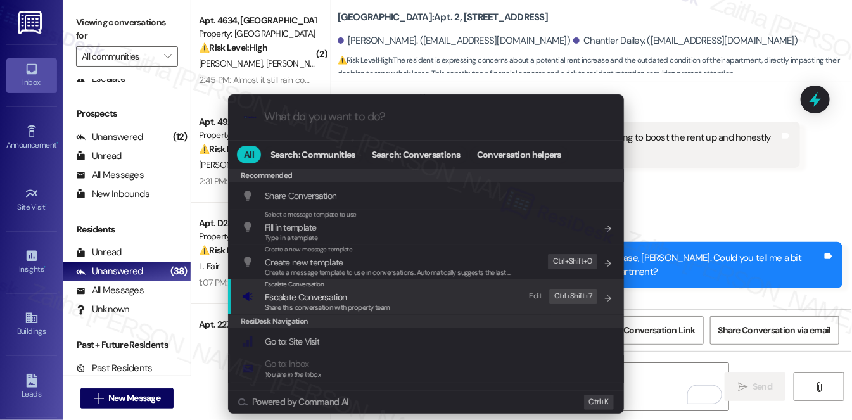
click at [306, 298] on span "Escalate Conversation" at bounding box center [306, 296] width 82 height 11
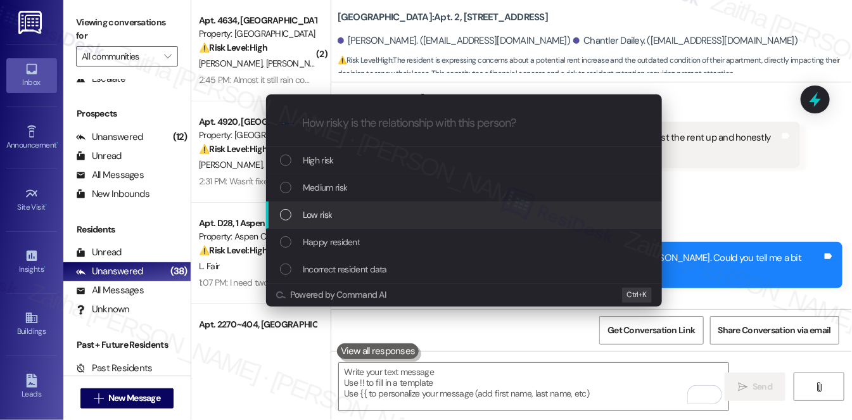
click at [325, 218] on span "Low risk" at bounding box center [317, 215] width 29 height 14
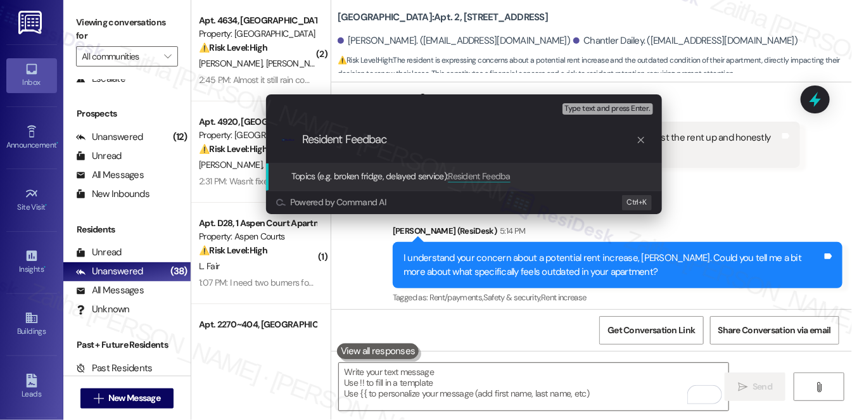
type input "Resident Feedback"
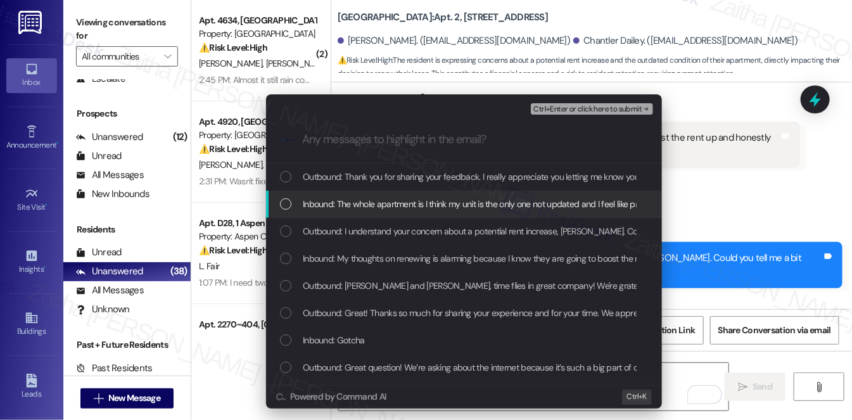
click at [401, 199] on span "Inbound: The whole apartment is I think my unit is the only one not updated and…" at bounding box center [547, 204] width 488 height 14
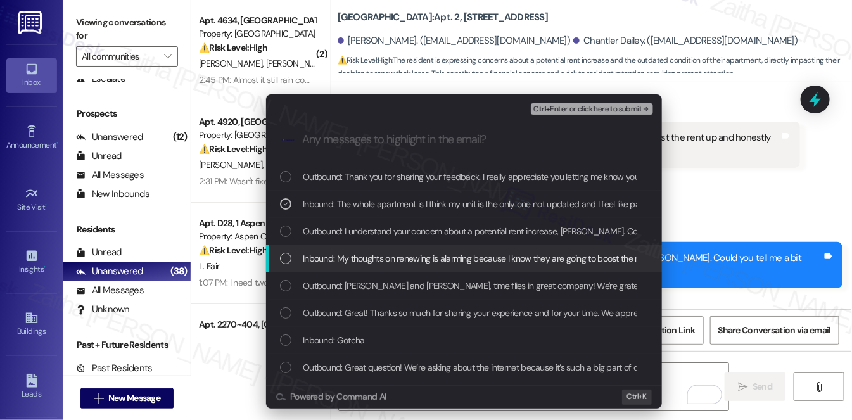
click at [401, 257] on span "Inbound: My thoughts on renewing is alarming because I know they are going to b…" at bounding box center [605, 258] width 604 height 14
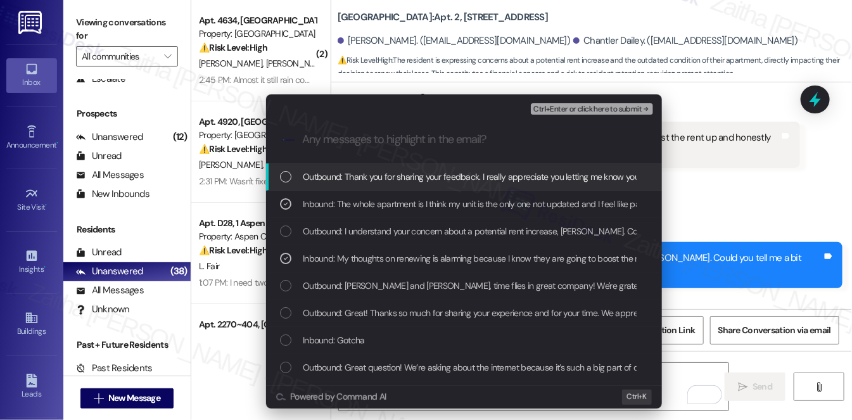
click at [561, 111] on span "Ctrl+Enter or click here to submit" at bounding box center [587, 109] width 108 height 9
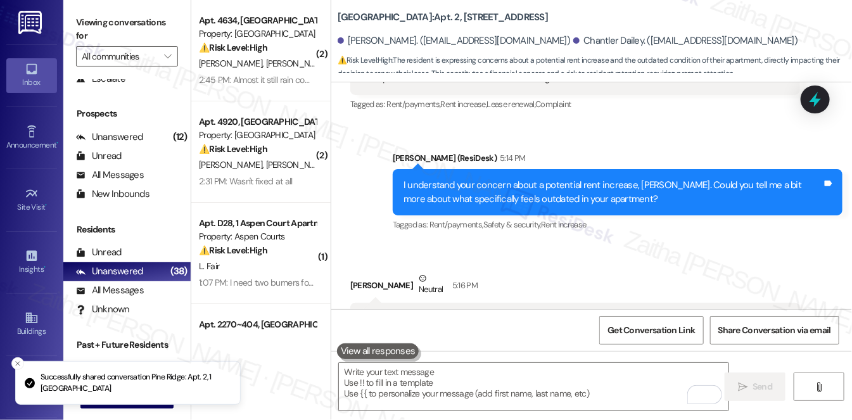
scroll to position [2394, 0]
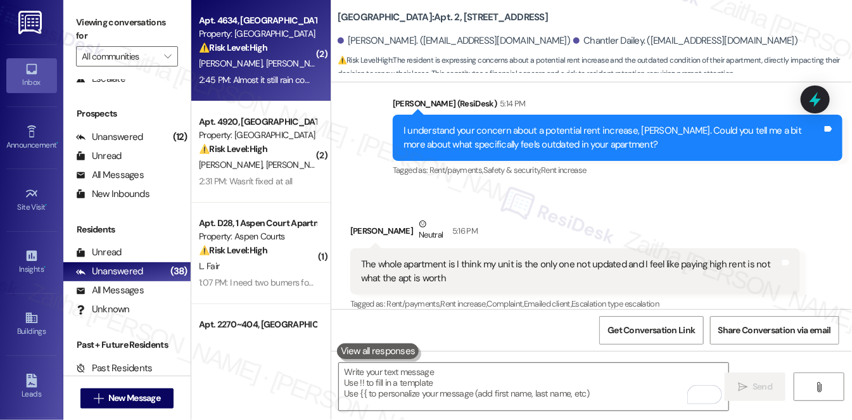
click at [294, 58] on div "[PERSON_NAME] [PERSON_NAME]" at bounding box center [258, 64] width 120 height 16
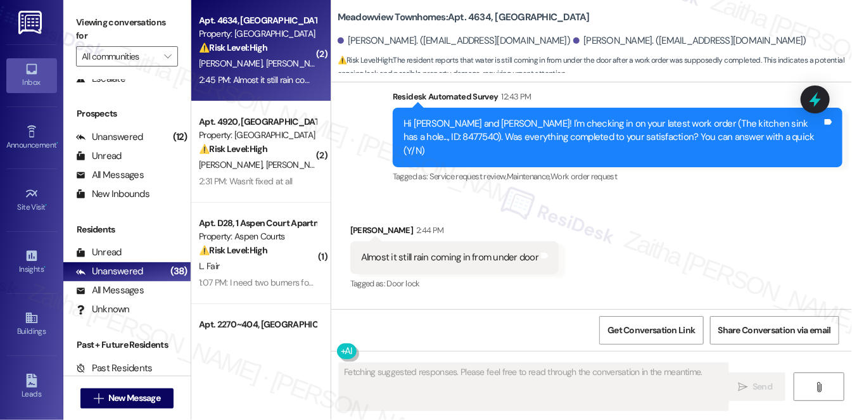
scroll to position [4081, 0]
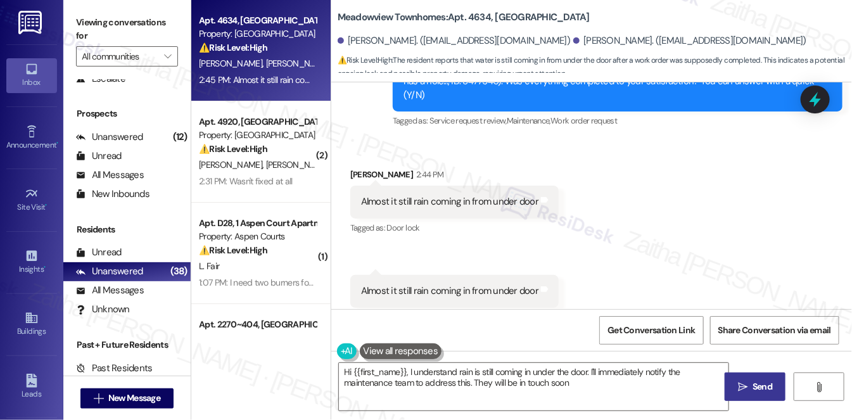
type textarea "Hi {{first_name}}, I understand rain is still coming in under the door. I'll im…"
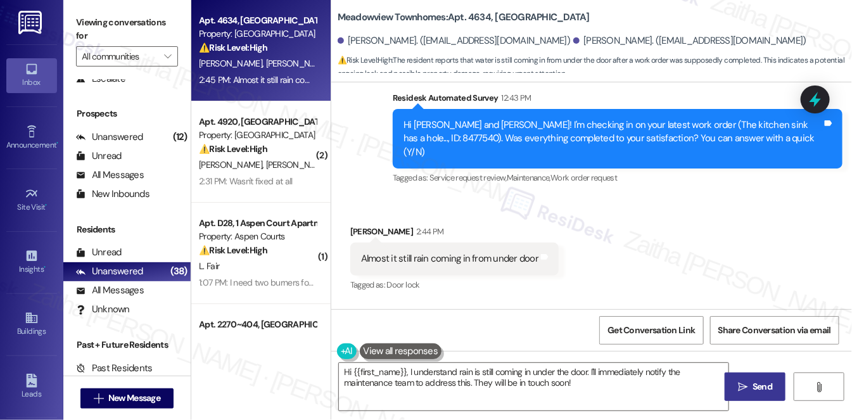
scroll to position [3966, 0]
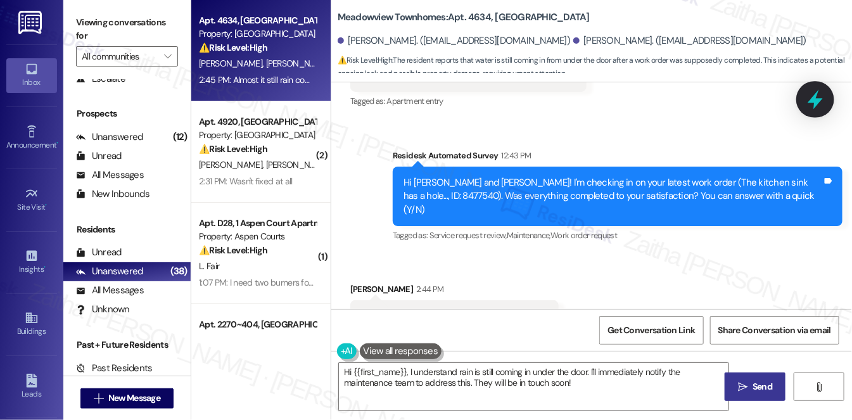
click at [817, 95] on icon at bounding box center [815, 100] width 22 height 22
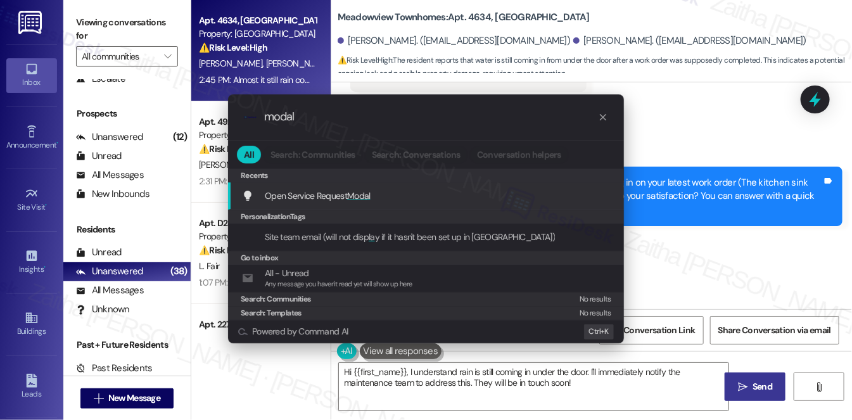
click at [353, 198] on span "Modal" at bounding box center [358, 195] width 23 height 11
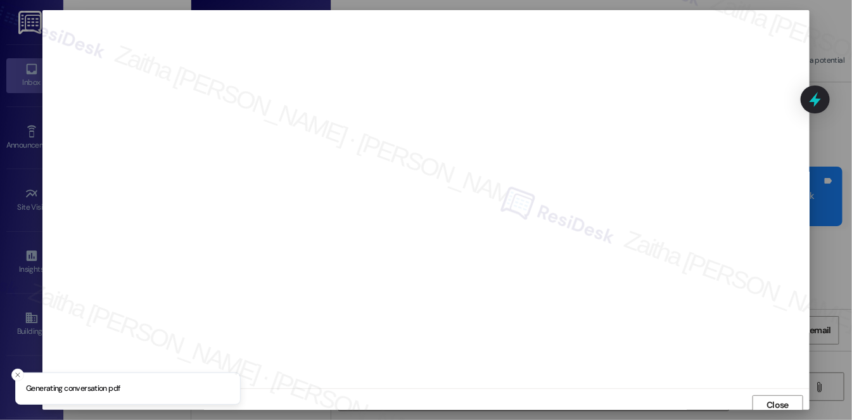
scroll to position [5, 0]
click at [772, 393] on span "Close" at bounding box center [777, 400] width 27 height 19
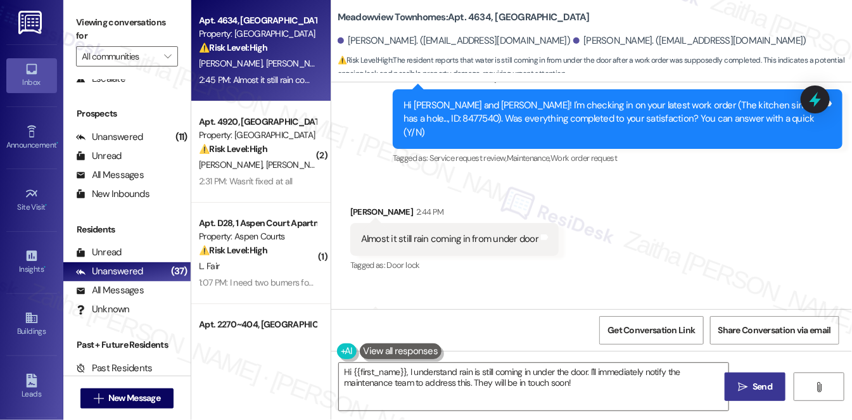
scroll to position [4023, 0]
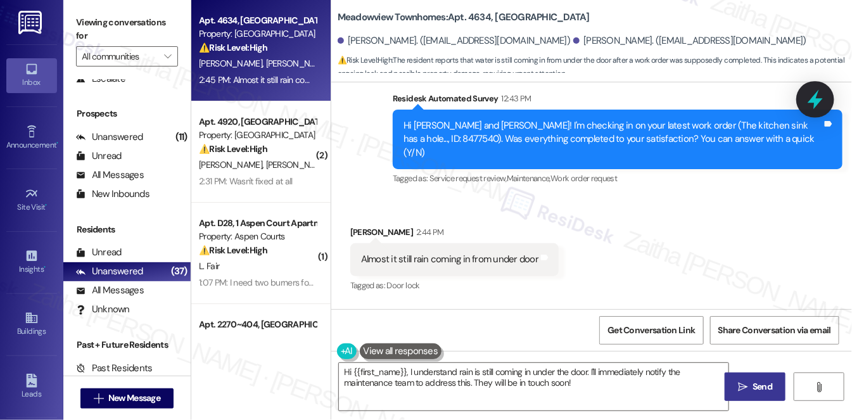
click at [805, 91] on icon at bounding box center [815, 100] width 22 height 22
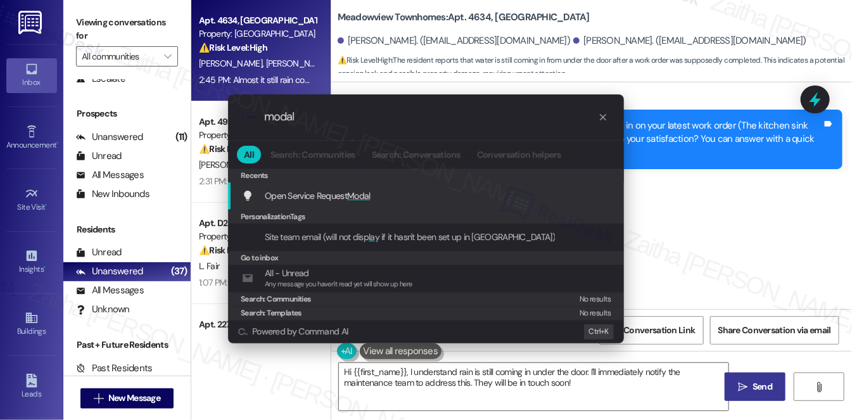
click at [358, 198] on span "Modal" at bounding box center [358, 195] width 23 height 11
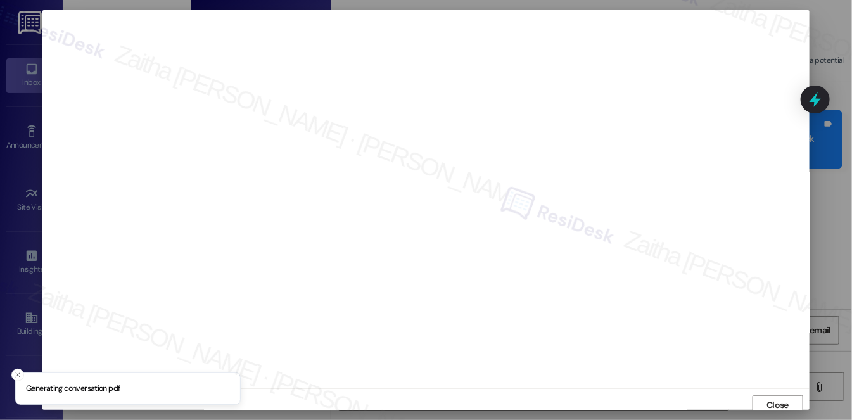
scroll to position [5, 0]
click at [771, 397] on span "Close" at bounding box center [777, 399] width 22 height 13
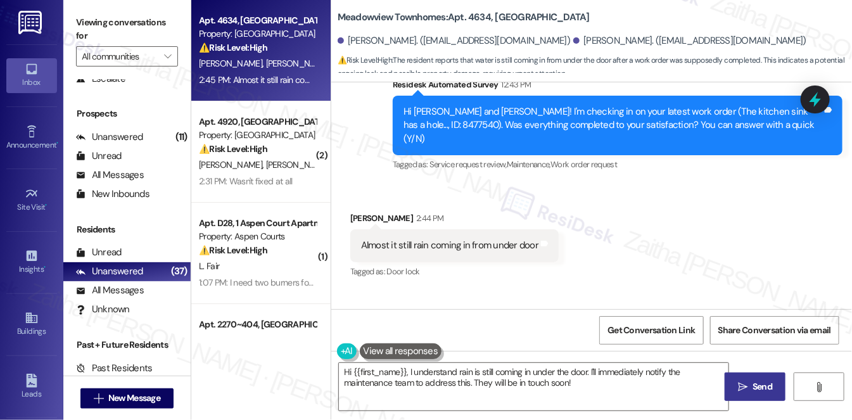
scroll to position [4081, 0]
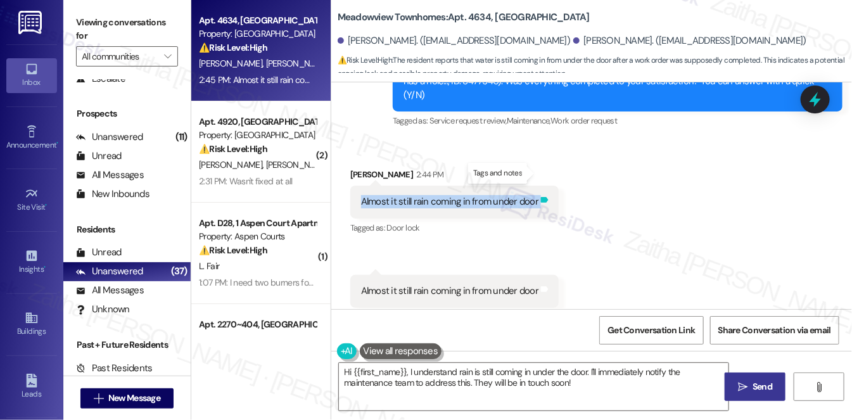
drag, startPoint x: 344, startPoint y: 175, endPoint x: 541, endPoint y: 175, distance: 196.3
click at [541, 175] on div "Received via SMS [PERSON_NAME] 2:44 PM Almost it still rain coming in from unde…" at bounding box center [455, 202] width 228 height 88
copy div "Almost it still rain coming in from under door Tags and notes"
click at [644, 168] on div "Received via SMS [PERSON_NAME] 2:44 PM Almost it still rain coming in from unde…" at bounding box center [591, 237] width 520 height 196
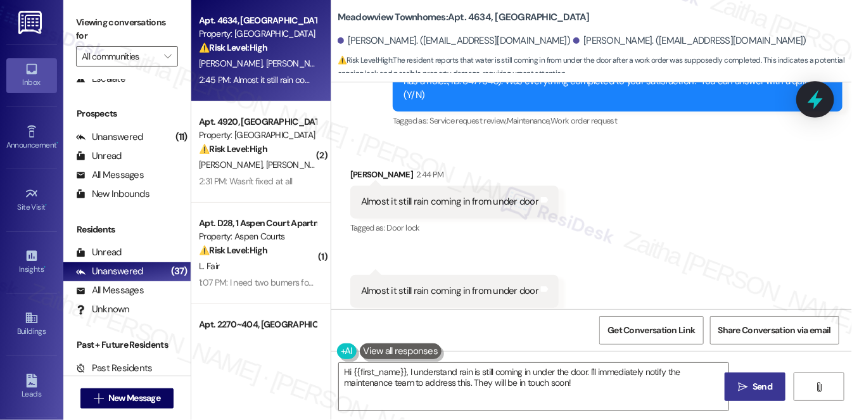
click at [808, 106] on icon at bounding box center [815, 100] width 22 height 22
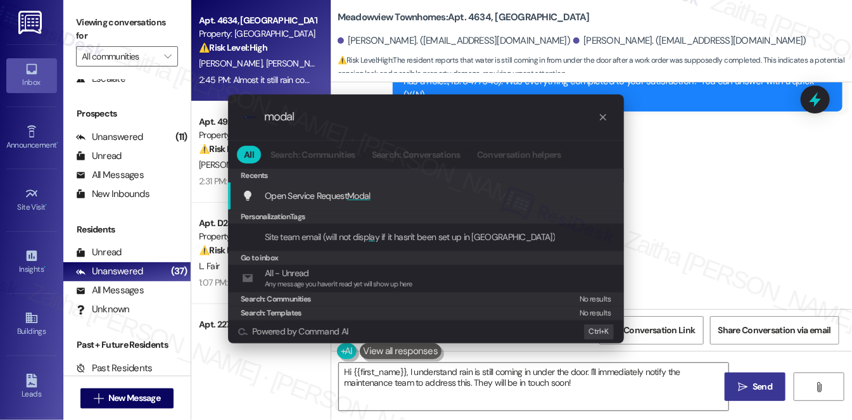
type input "modal"
click at [367, 198] on span "Modal" at bounding box center [358, 195] width 23 height 11
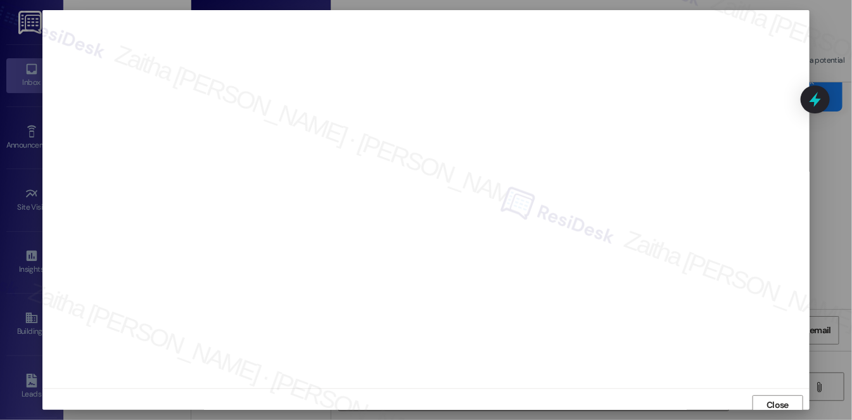
scroll to position [5, 0]
click at [781, 404] on span "Close" at bounding box center [777, 399] width 22 height 13
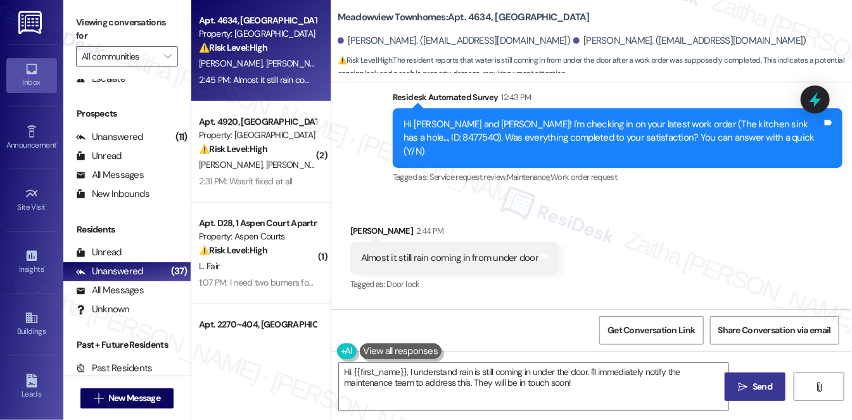
scroll to position [4024, 0]
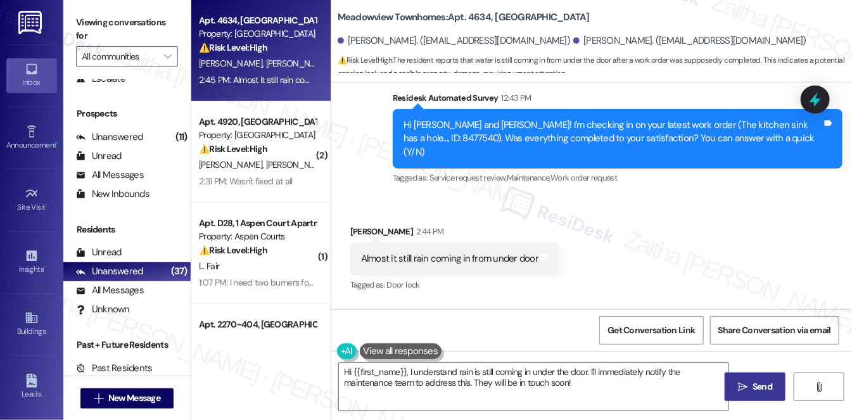
click at [613, 218] on div "Received via SMS [PERSON_NAME] 2:44 PM Almost it still rain coming in from unde…" at bounding box center [591, 294] width 520 height 196
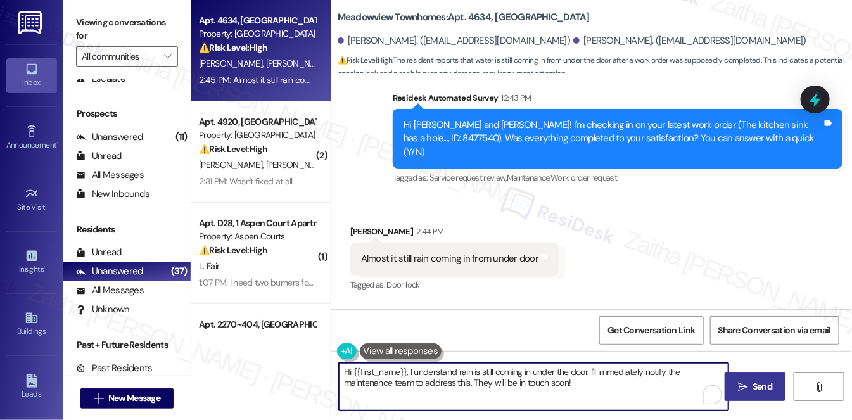
drag, startPoint x: 589, startPoint y: 368, endPoint x: 600, endPoint y: 384, distance: 18.6
click at [600, 384] on textarea "Hi {{first_name}}, I understand rain is still coming in under the door. I'll im…" at bounding box center [533, 386] width 389 height 47
type textarea "Hi {{first_name}}, I understand rain is still coming in under the door. Just to…"
drag, startPoint x: 342, startPoint y: 368, endPoint x: 679, endPoint y: 400, distance: 338.4
click at [679, 400] on textarea "Hi {{first_name}}, I understand rain is still coming in under the door. Just to…" at bounding box center [533, 386] width 389 height 47
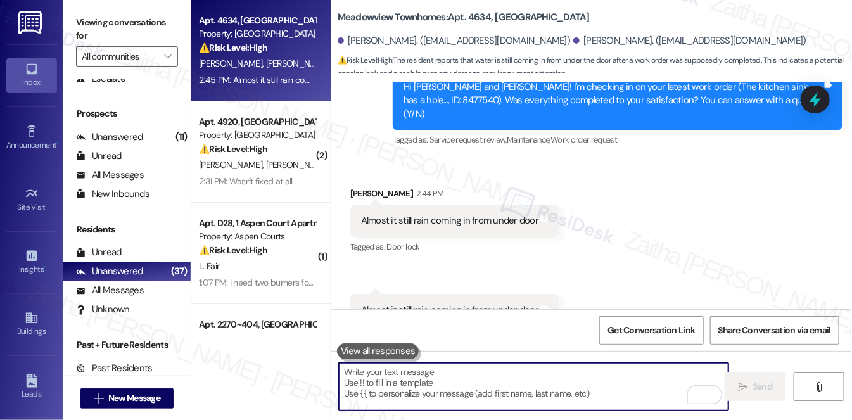
scroll to position [4081, 0]
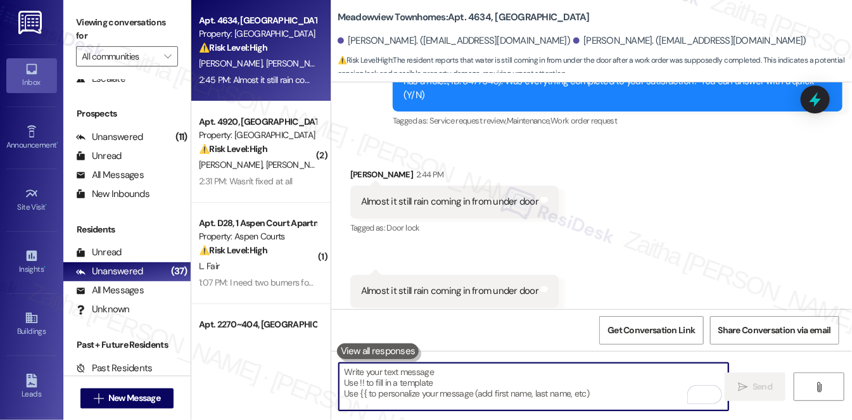
drag, startPoint x: 433, startPoint y: 380, endPoint x: 439, endPoint y: 375, distance: 7.6
click at [432, 379] on textarea "To enrich screen reader interactions, please activate Accessibility in Grammarl…" at bounding box center [533, 386] width 389 height 47
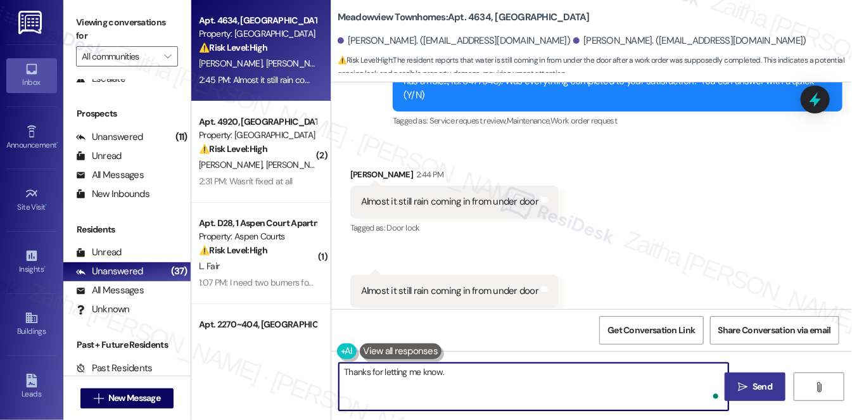
paste textarea "understand rain is still coming in under the door. Just to confirm — when the t…"
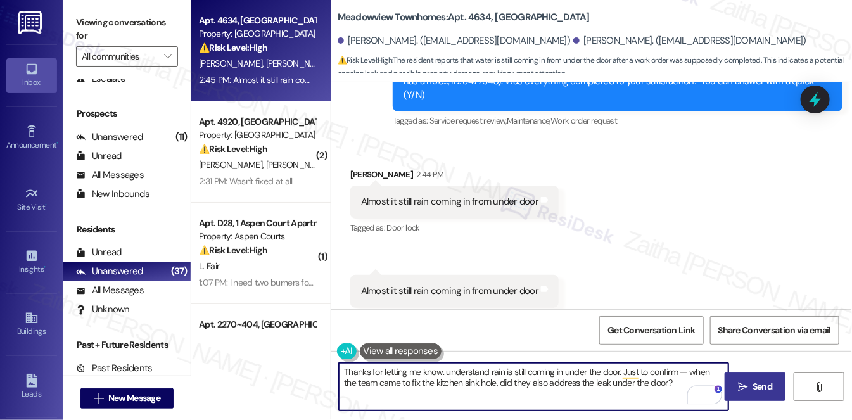
click at [444, 372] on textarea "Thanks for letting me know. understand rain is still coming in under the door. …" at bounding box center [533, 386] width 389 height 47
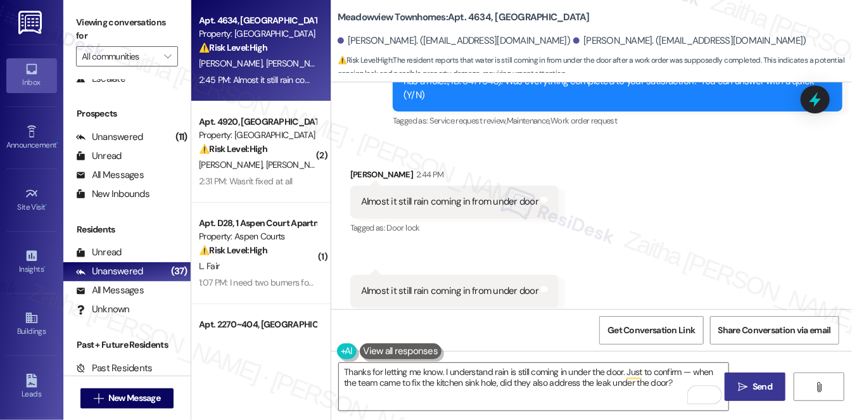
click at [363, 168] on div "[PERSON_NAME] 2:44 PM" at bounding box center [454, 177] width 209 height 18
copy div "Kadijia"
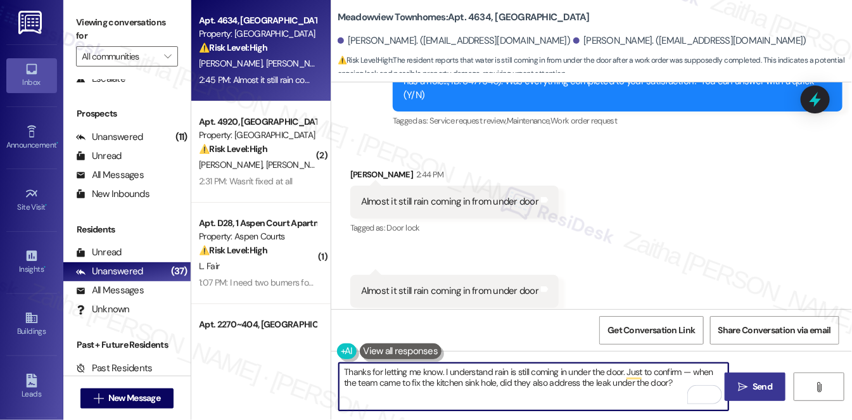
click at [439, 366] on textarea "Thanks for letting me know. I understand rain is still coming in under the door…" at bounding box center [533, 386] width 389 height 47
paste textarea "Kadijia"
type textarea "Thanks for letting me know, Kadijia. I understand rain is still coming in under…"
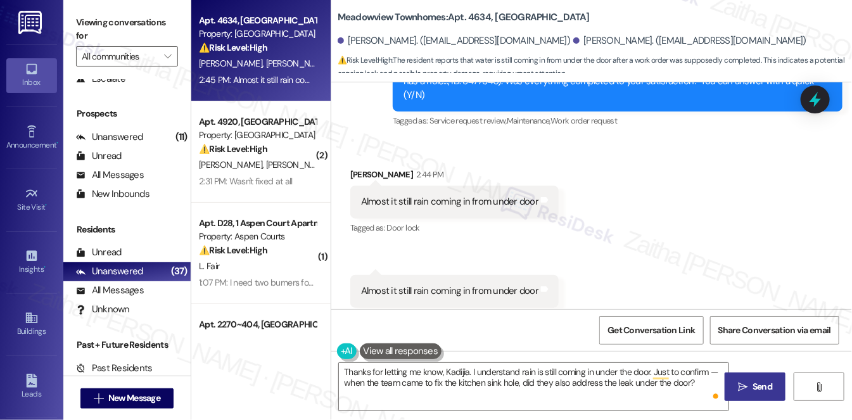
click at [755, 381] on span "Send" at bounding box center [762, 386] width 20 height 13
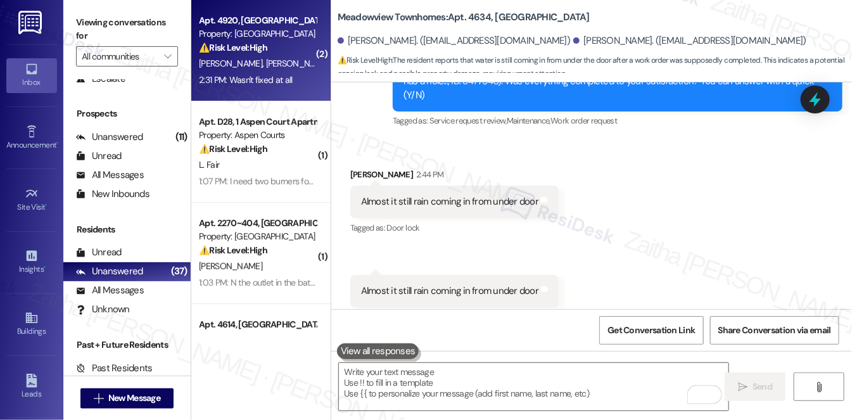
click at [297, 62] on div "[PERSON_NAME] [PERSON_NAME]" at bounding box center [258, 64] width 120 height 16
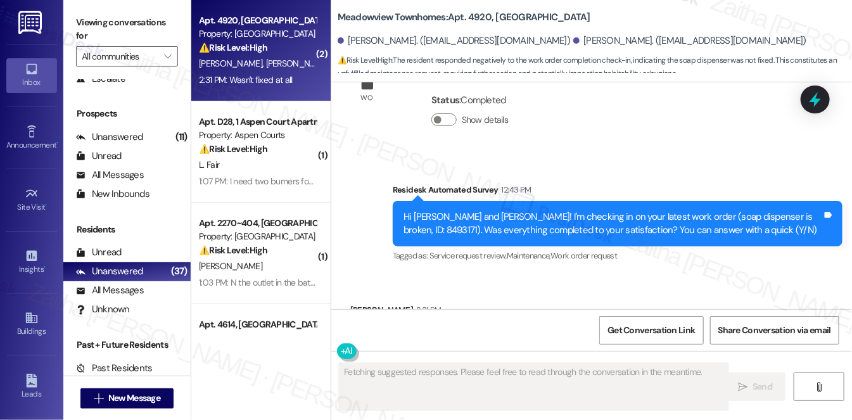
scroll to position [6916, 0]
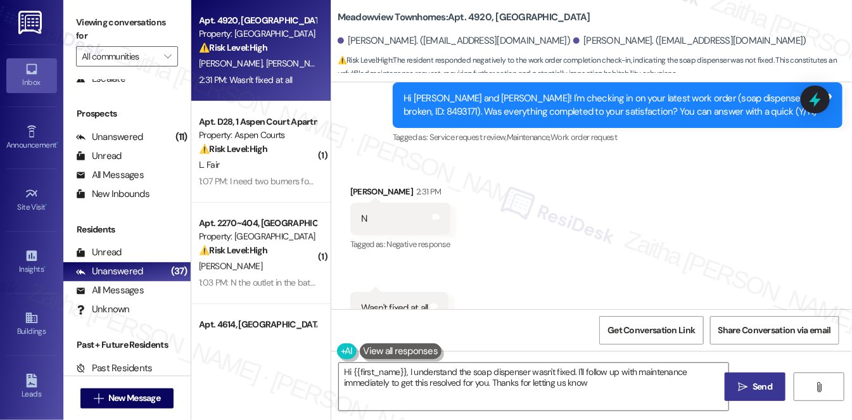
type textarea "Hi {{first_name}}, I understand the soap dispenser wasn't fixed. I'll follow up…"
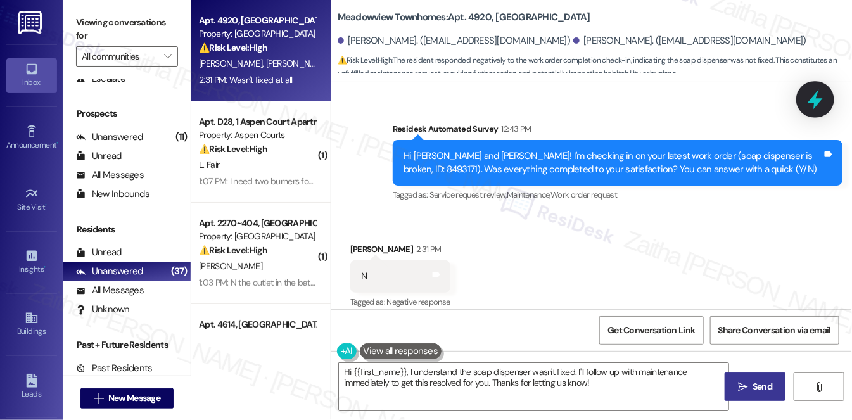
click at [818, 101] on icon at bounding box center [814, 100] width 15 height 20
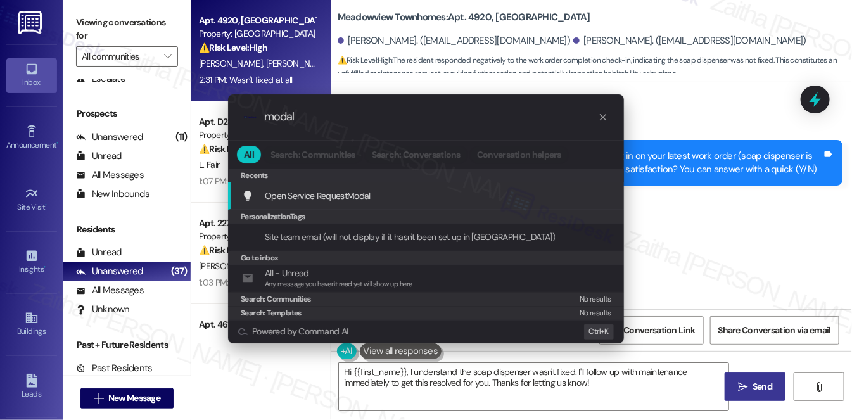
type input "modal"
click at [371, 198] on div "Open Service Request Modal Add shortcut" at bounding box center [427, 196] width 370 height 14
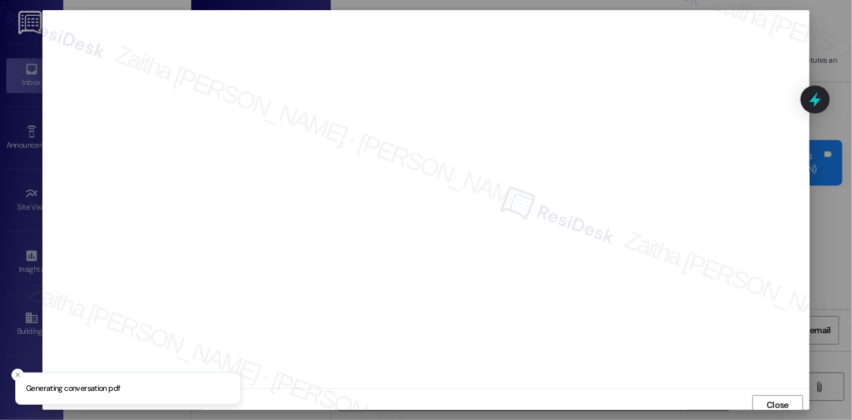
scroll to position [5, 0]
click at [776, 400] on span "Close" at bounding box center [777, 399] width 22 height 13
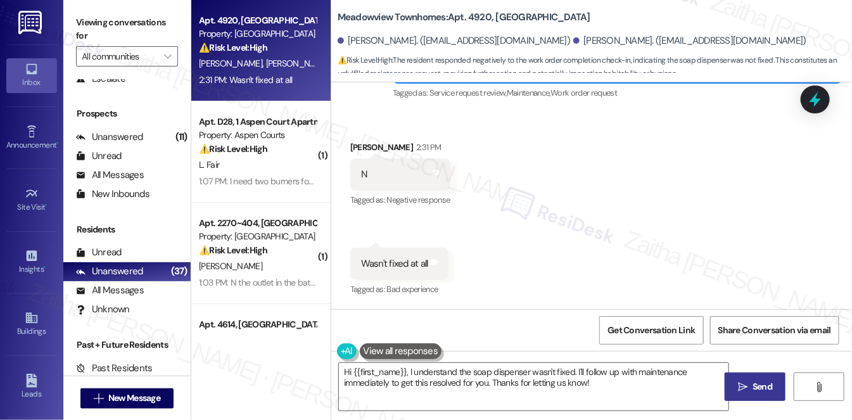
scroll to position [6917, 0]
click at [348, 367] on textarea "Hi {{first_name}}, I understand the soap dispenser wasn't fixed. I'll follow up…" at bounding box center [533, 386] width 389 height 47
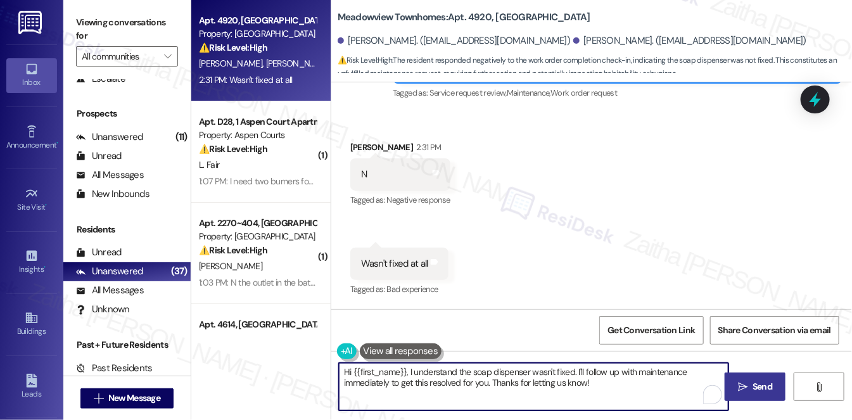
click at [348, 368] on textarea "Hi {{first_name}}, I understand the soap dispenser wasn't fixed. I'll follow up…" at bounding box center [533, 386] width 389 height 47
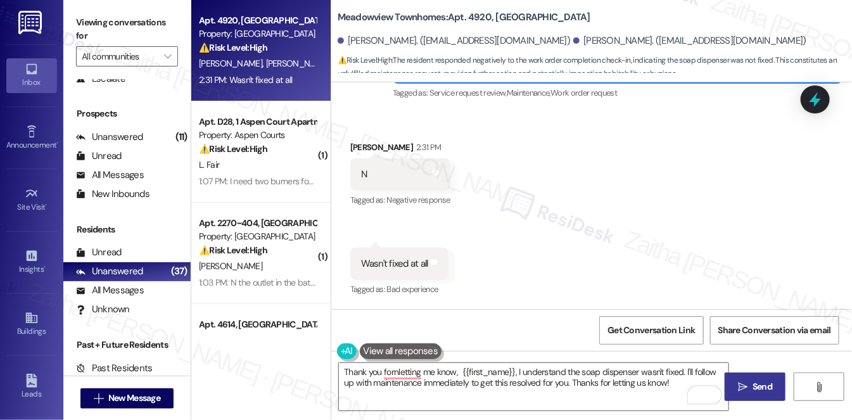
click at [359, 151] on div "[PERSON_NAME] 2:31 PM" at bounding box center [400, 150] width 100 height 18
copy div "Donshea"
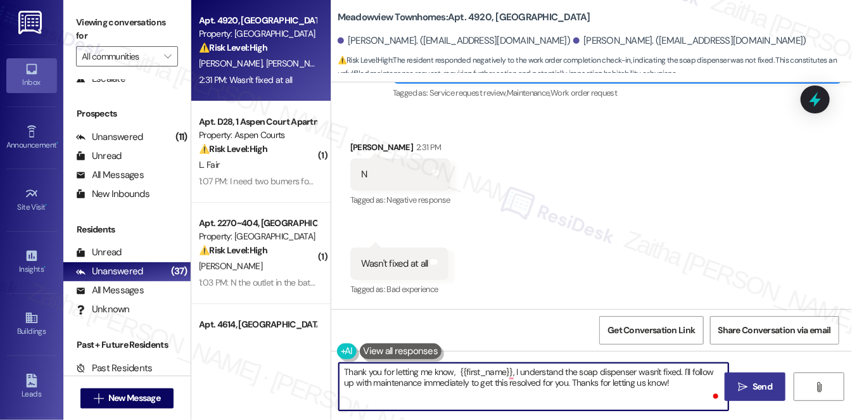
click at [494, 363] on textarea "Thank you for letting me know, {{first_name}}, I understand the soap dispenser …" at bounding box center [533, 386] width 389 height 47
paste textarea "Donshea"
type textarea "Thank you for letting me know, [PERSON_NAME] I understand the soap dispenser wa…"
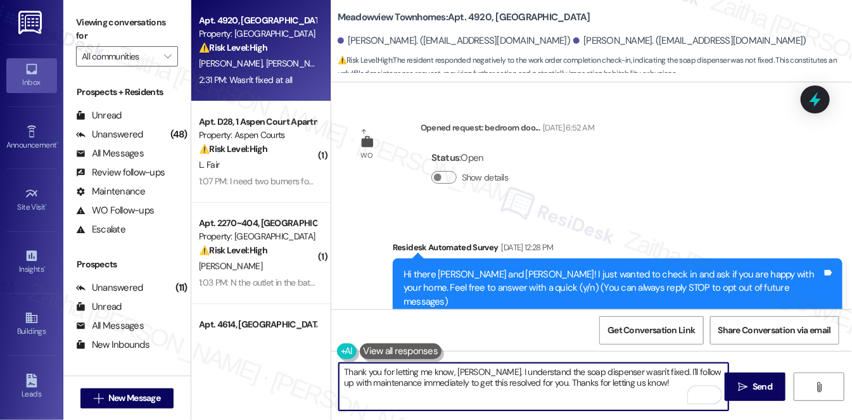
scroll to position [6917, 0]
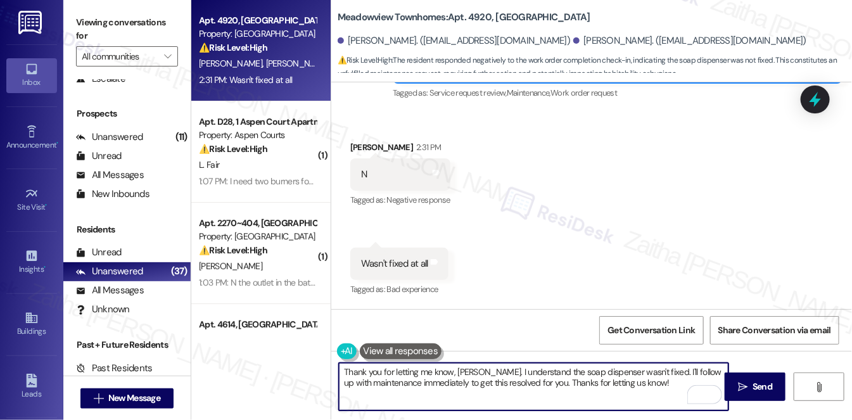
click at [417, 380] on textarea "Thank you for letting me know, Donshea. I understand the soap dispenser wasn't …" at bounding box center [533, 386] width 389 height 47
drag, startPoint x: 496, startPoint y: 385, endPoint x: 603, endPoint y: 384, distance: 107.0
click at [603, 384] on textarea "Thank you for letting me know, Donshea. I understand the soap dispenser wasn't …" at bounding box center [533, 386] width 389 height 47
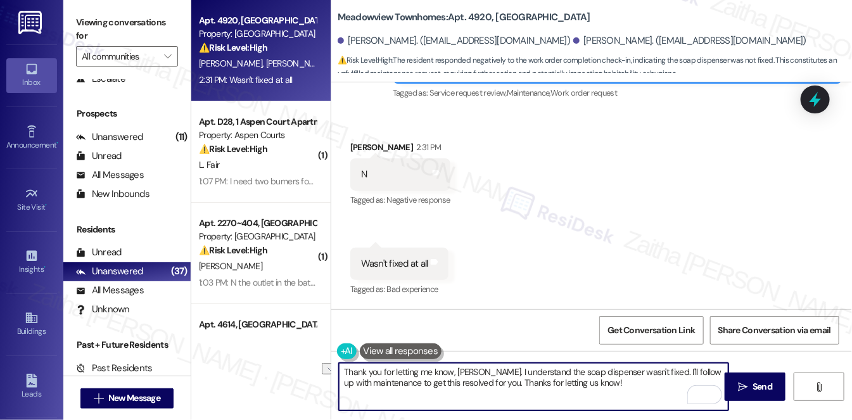
drag, startPoint x: 514, startPoint y: 383, endPoint x: 621, endPoint y: 383, distance: 107.0
click at [621, 383] on textarea "Thank you for letting me know, Donshea. I understand the soap dispenser wasn't …" at bounding box center [533, 386] width 389 height 47
type textarea "Thank you for letting me know, Donshea. I understand the soap dispenser wasn't …"
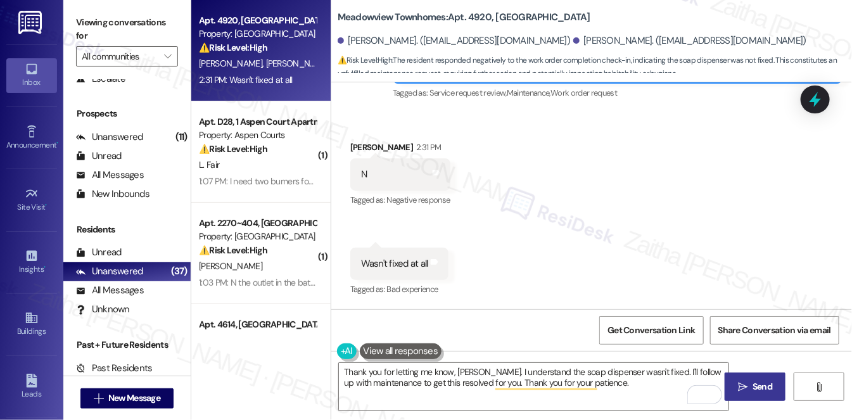
click at [753, 384] on span "Send" at bounding box center [762, 386] width 20 height 13
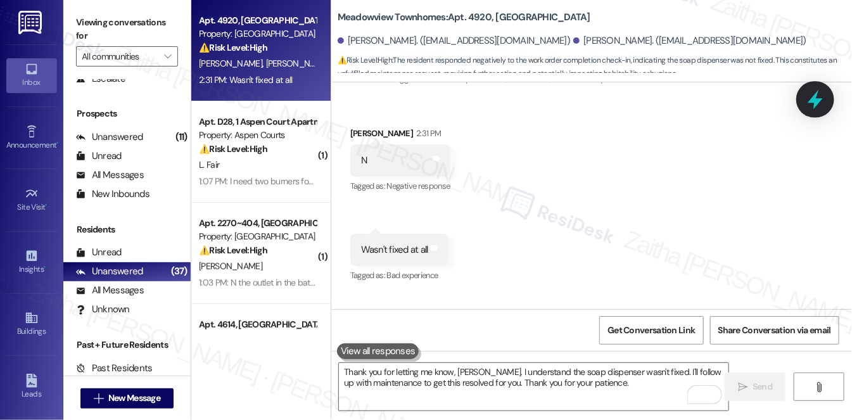
scroll to position [6916, 0]
click at [814, 106] on icon at bounding box center [815, 100] width 22 height 22
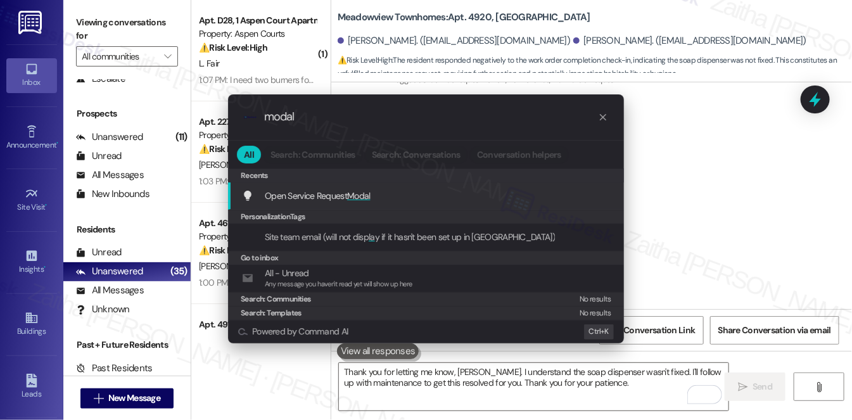
click at [360, 191] on span "Modal" at bounding box center [358, 195] width 23 height 11
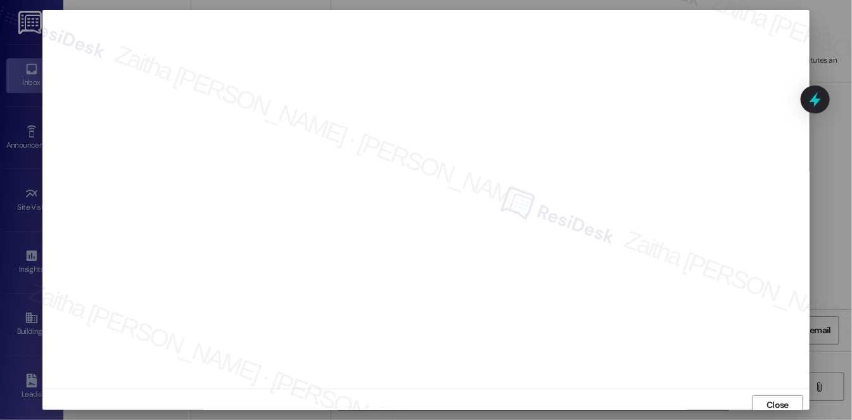
scroll to position [5, 0]
click at [779, 402] on span "Close" at bounding box center [777, 399] width 22 height 13
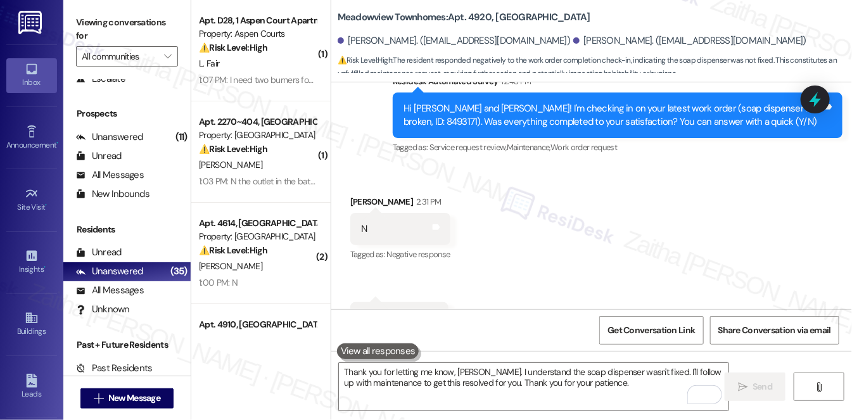
scroll to position [6846, 0]
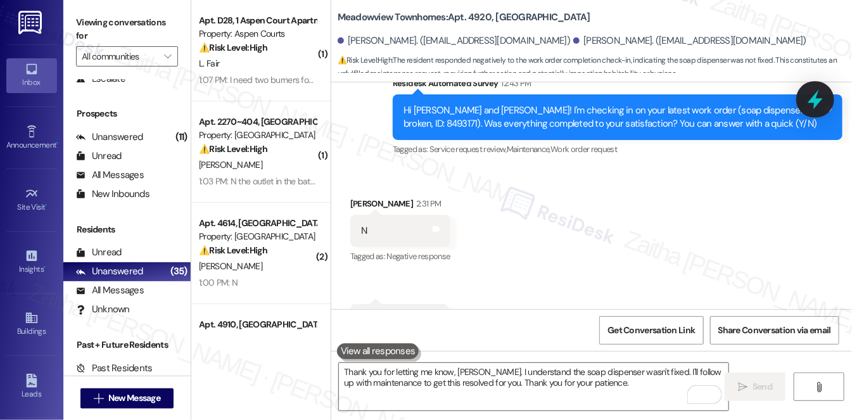
click at [816, 98] on icon at bounding box center [814, 100] width 15 height 20
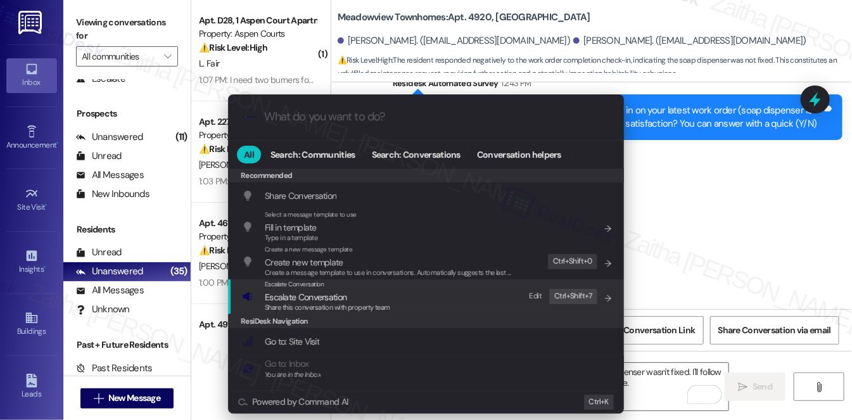
click at [331, 297] on span "Escalate Conversation" at bounding box center [306, 296] width 82 height 11
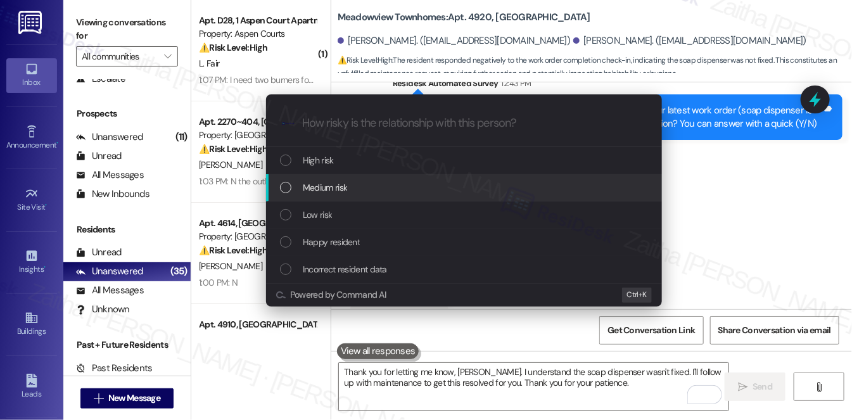
click at [361, 188] on div "Medium risk" at bounding box center [465, 187] width 370 height 14
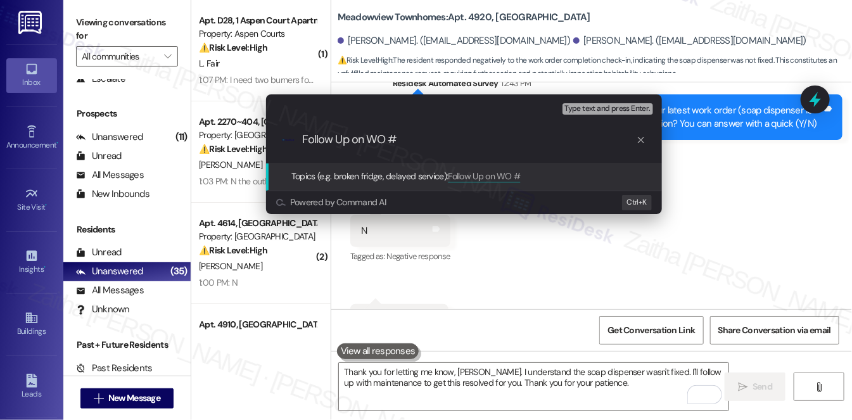
paste input "8496172 Sep 10, 2025 9:48 A"
drag, startPoint x: 434, startPoint y: 138, endPoint x: 570, endPoint y: 147, distance: 136.4
click at [570, 147] on div ".cls-1{fill:#0a055f;}.cls-2{fill:#0cc4c4;} resideskLogoBlueOrange Follow Up on …" at bounding box center [464, 139] width 396 height 45
type input "Follow Up on WO #8496172 -Soap dispenser wasn't fixed"
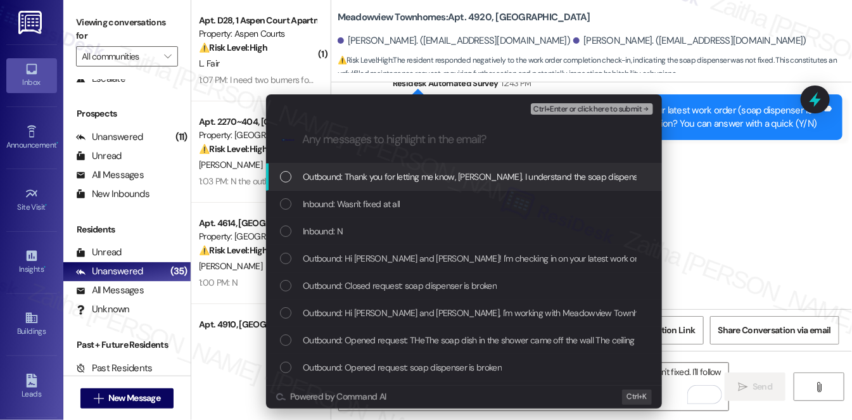
scroll to position [0, 0]
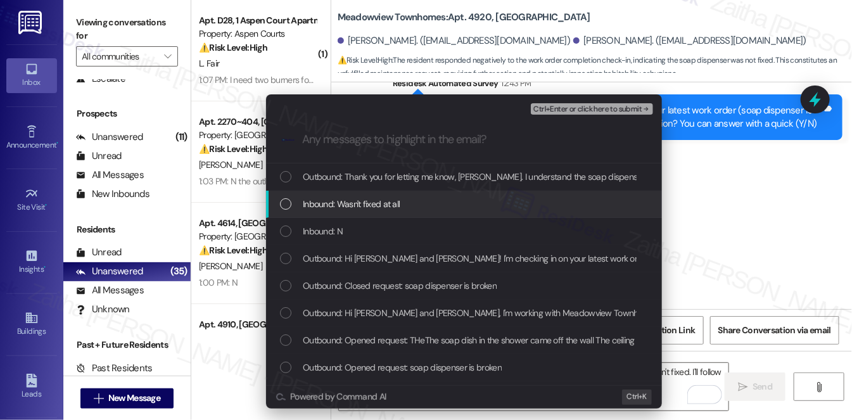
click at [425, 208] on div "Inbound: Wasn't fixed at all" at bounding box center [465, 204] width 370 height 14
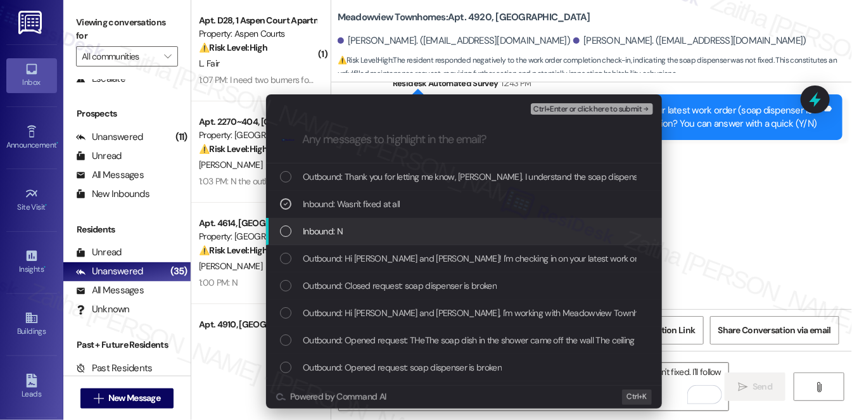
click at [424, 230] on div "Inbound: N" at bounding box center [465, 231] width 370 height 14
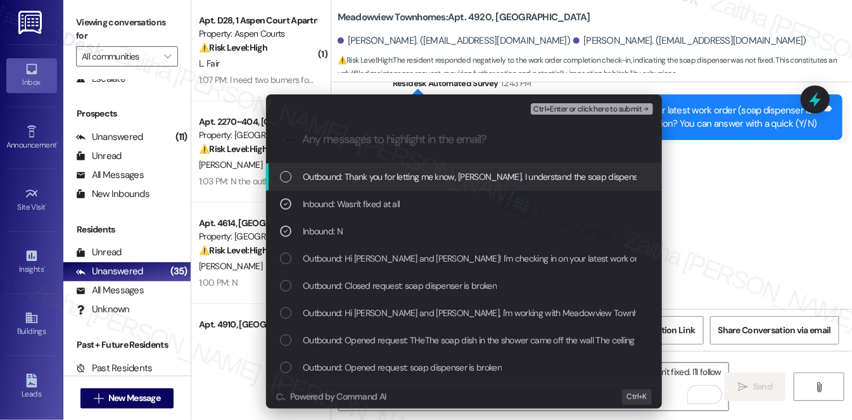
click at [588, 111] on span "Ctrl+Enter or click here to submit" at bounding box center [587, 109] width 108 height 9
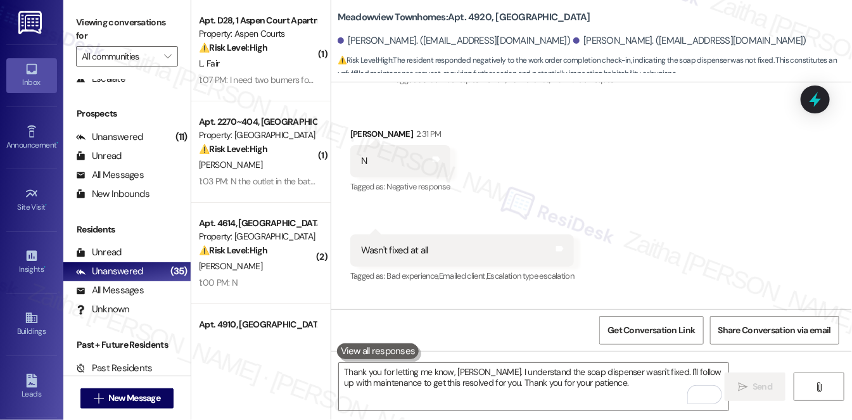
scroll to position [6916, 0]
click at [133, 59] on input "All communities" at bounding box center [120, 56] width 76 height 20
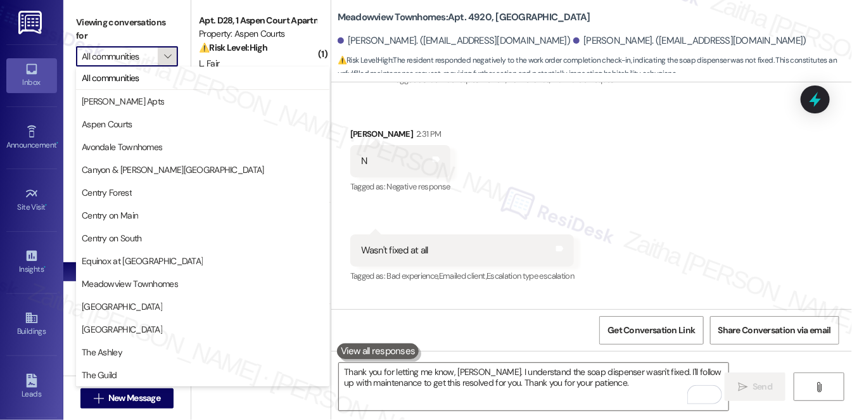
click at [168, 57] on icon "" at bounding box center [167, 56] width 7 height 10
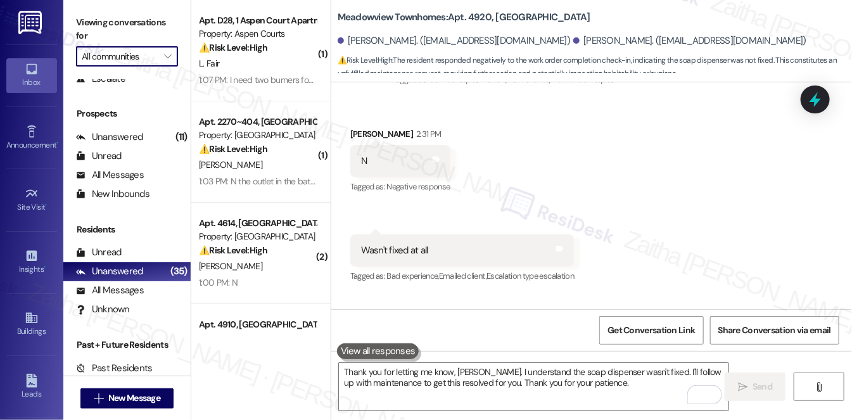
scroll to position [7037, 0]
